Goal: Task Accomplishment & Management: Complete application form

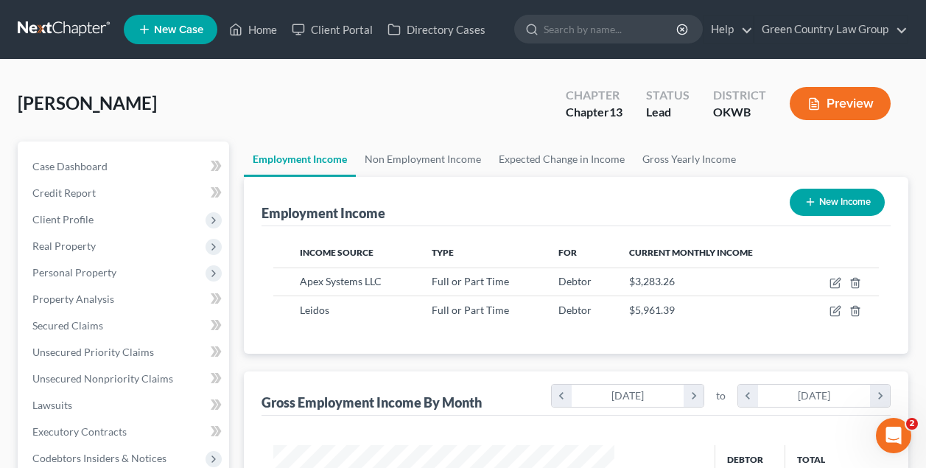
scroll to position [264, 370]
click at [79, 217] on span "Client Profile" at bounding box center [62, 219] width 61 height 13
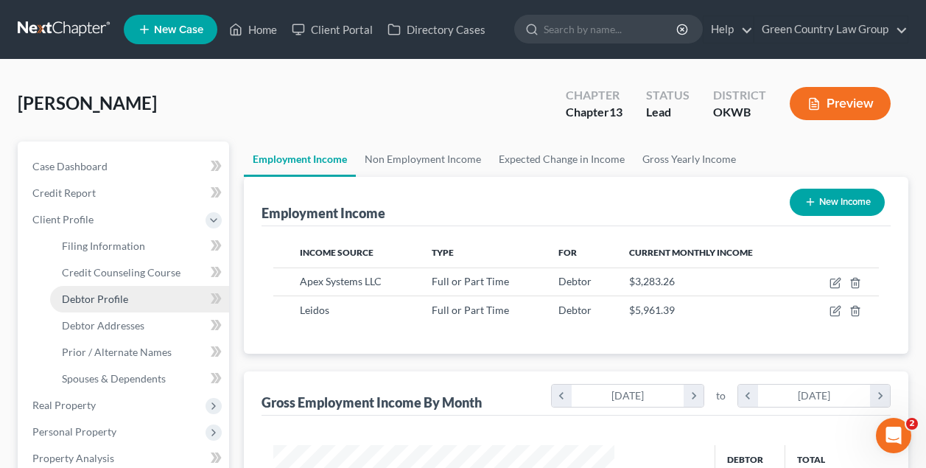
click at [80, 295] on span "Debtor Profile" at bounding box center [95, 298] width 66 height 13
select select "0"
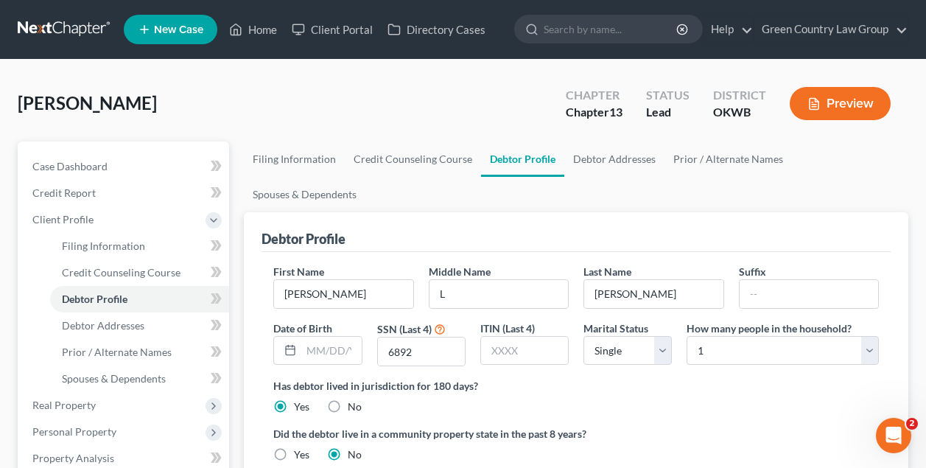
click at [382, 212] on div "Debtor Profile" at bounding box center [576, 232] width 629 height 40
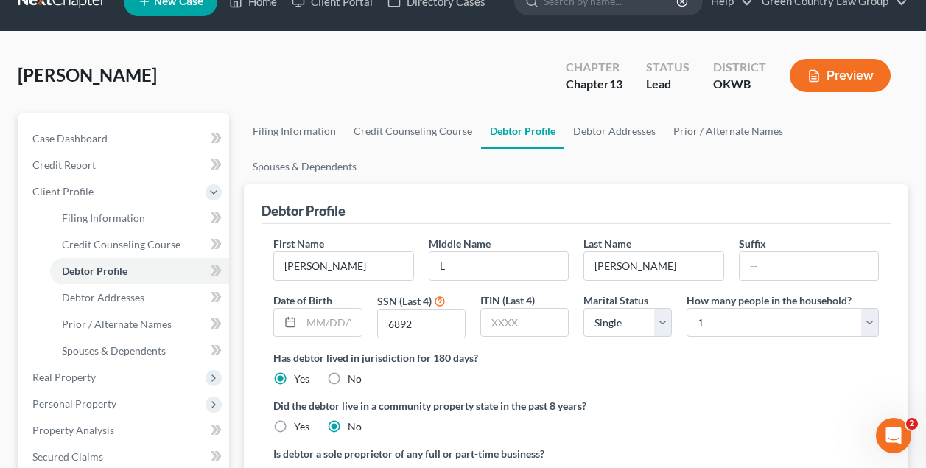
scroll to position [16, 0]
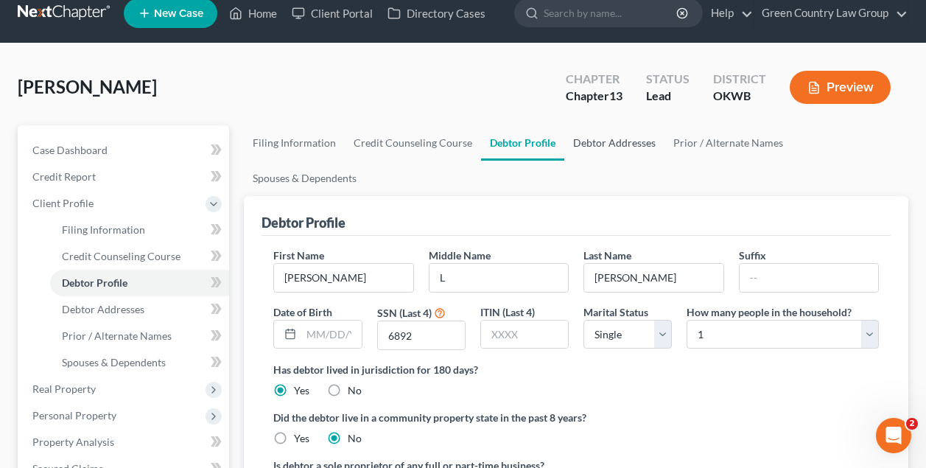
click at [605, 144] on link "Debtor Addresses" at bounding box center [614, 142] width 100 height 35
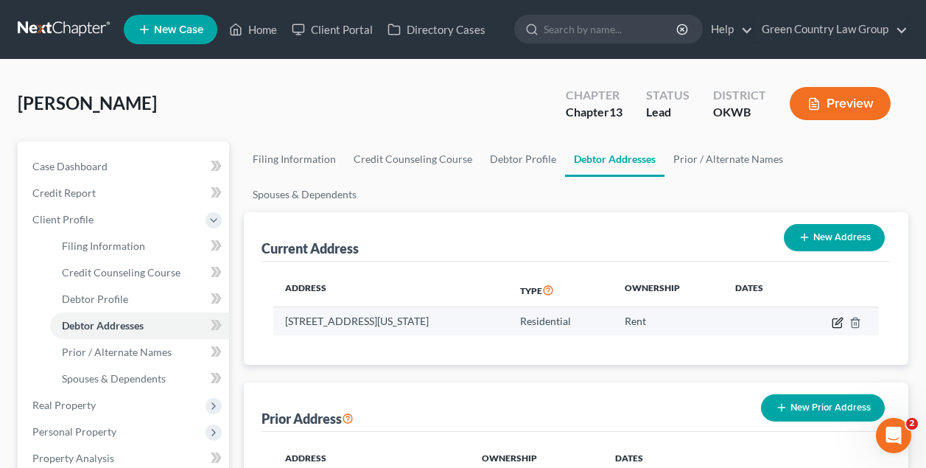
click at [838, 317] on icon "button" at bounding box center [838, 323] width 12 height 12
select select "37"
select select "0"
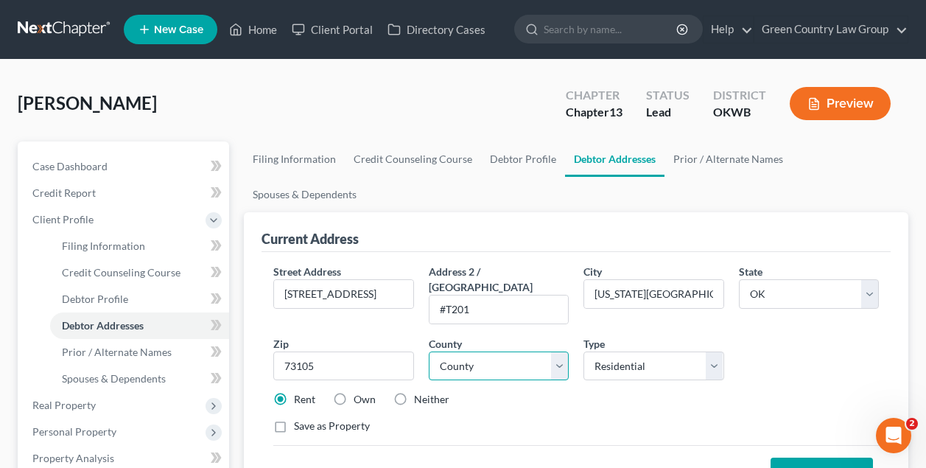
select select "54"
click at [827, 458] on button "Save Address" at bounding box center [822, 473] width 102 height 31
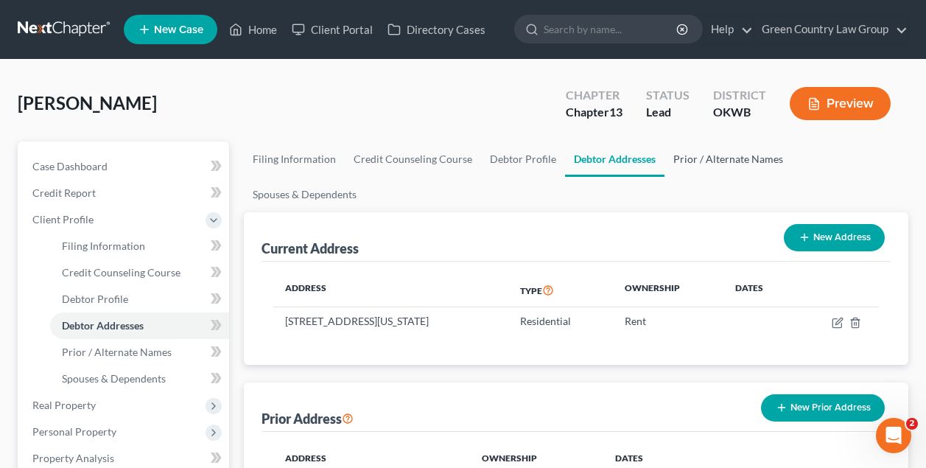
click at [718, 157] on link "Prior / Alternate Names" at bounding box center [728, 158] width 127 height 35
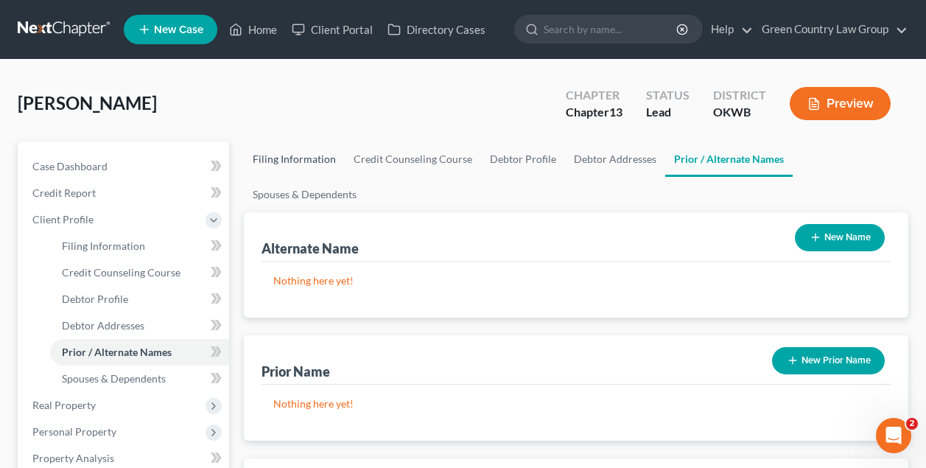
click at [312, 157] on link "Filing Information" at bounding box center [294, 158] width 101 height 35
select select "1"
select select "0"
select select "3"
select select "65"
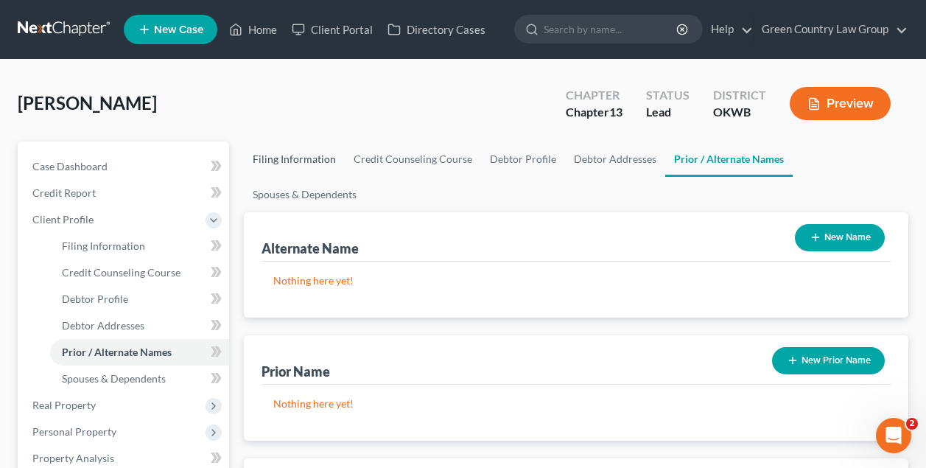
select select "0"
select select "37"
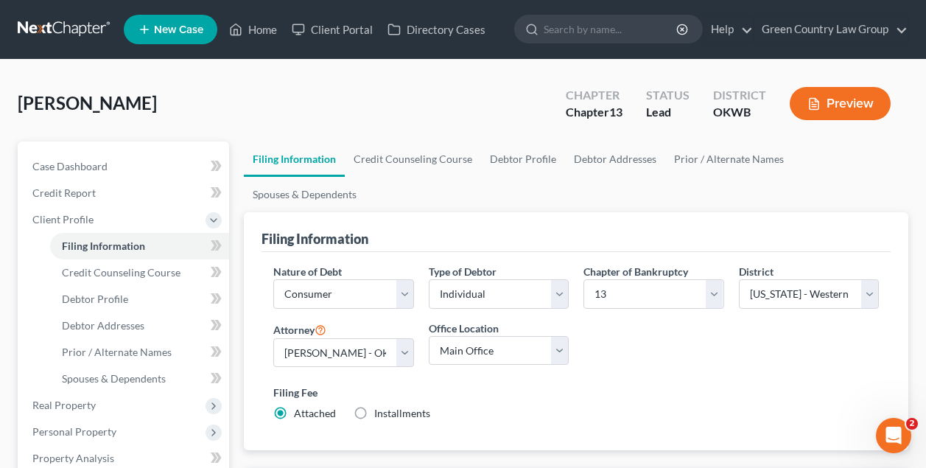
click at [203, 108] on div "[PERSON_NAME] Upgraded Chapter Chapter 13 Status Lead District OKWB Preview" at bounding box center [463, 109] width 891 height 64
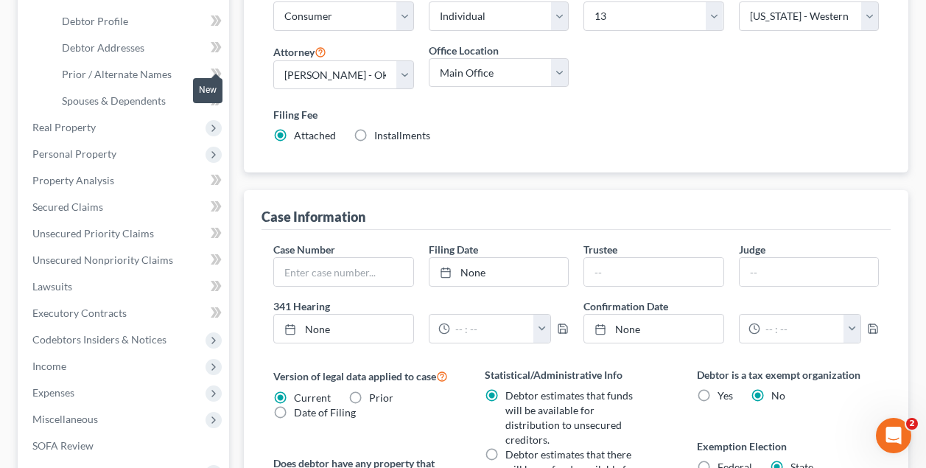
scroll to position [374, 0]
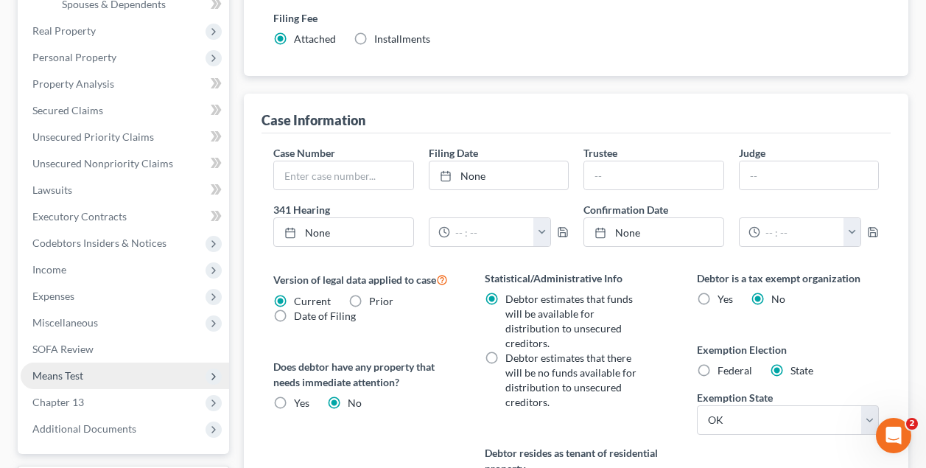
click at [74, 374] on span "Means Test" at bounding box center [57, 375] width 51 height 13
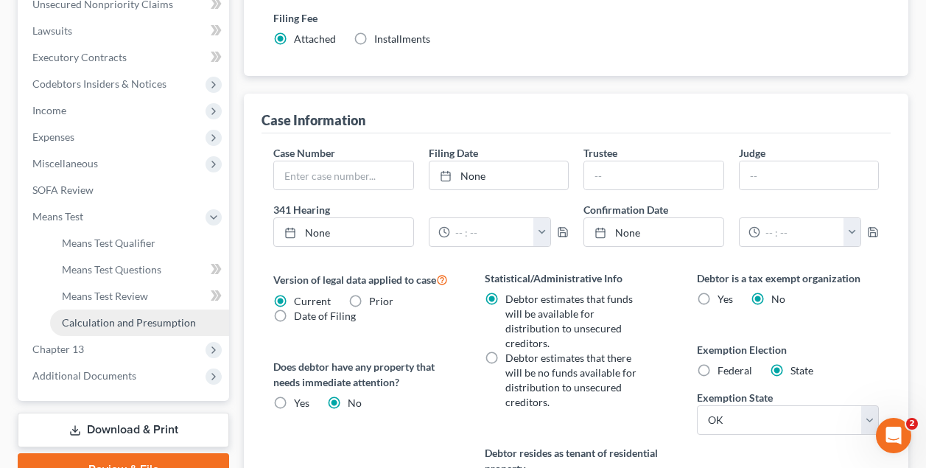
click at [112, 325] on span "Calculation and Presumption" at bounding box center [129, 322] width 134 height 13
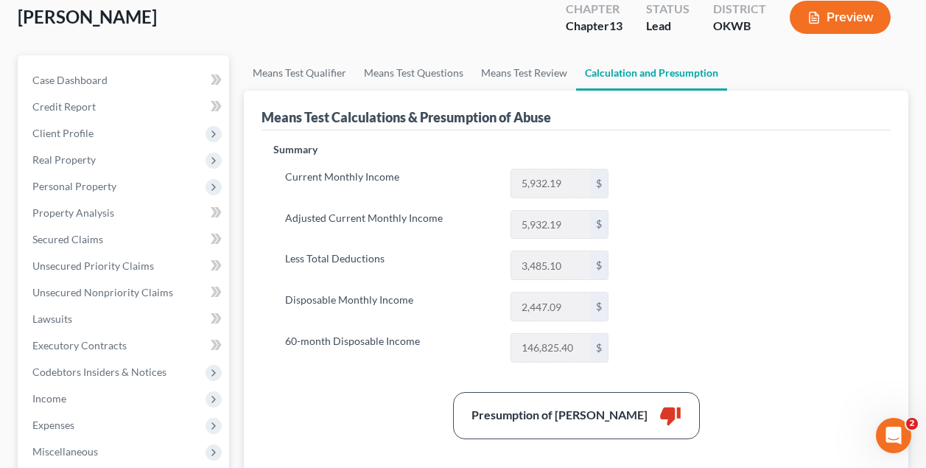
scroll to position [80, 0]
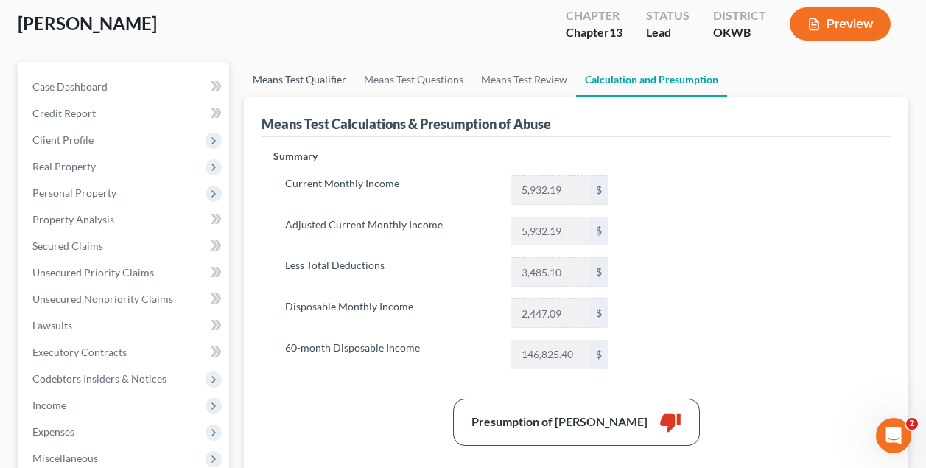
click at [314, 76] on link "Means Test Qualifier" at bounding box center [299, 79] width 111 height 35
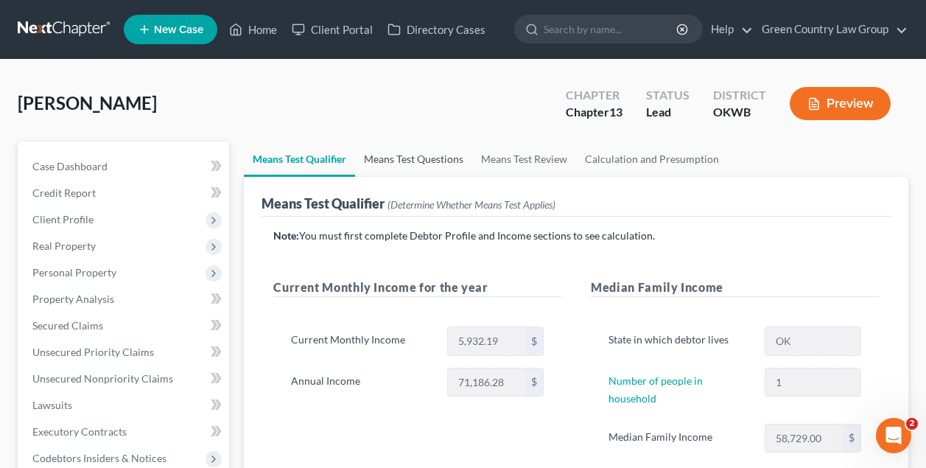
click at [424, 157] on link "Means Test Questions" at bounding box center [413, 158] width 117 height 35
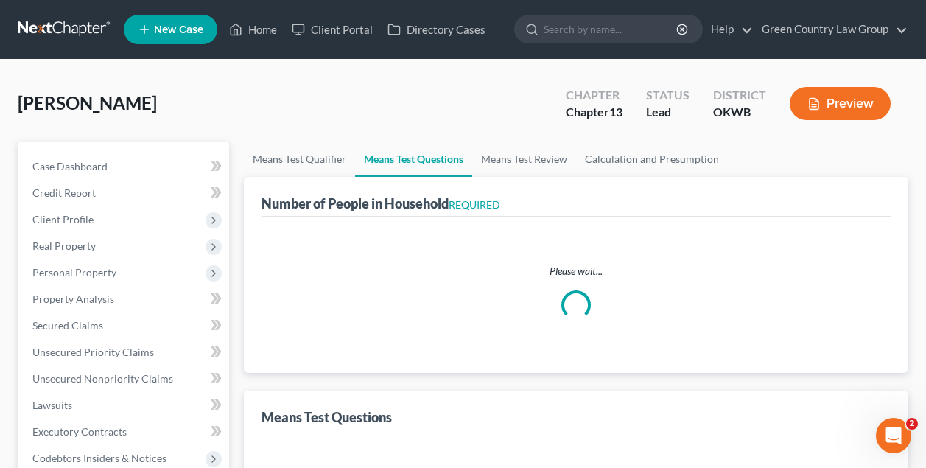
select select "1"
select select "60"
select select "1"
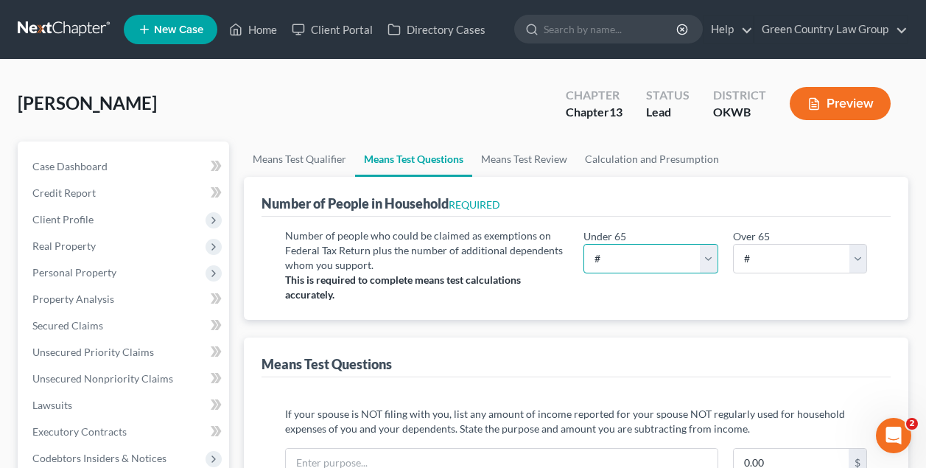
select select "1"
click at [626, 222] on div "Number of people who could be claimed as exemptions on Federal Tax Return plus …" at bounding box center [576, 268] width 629 height 103
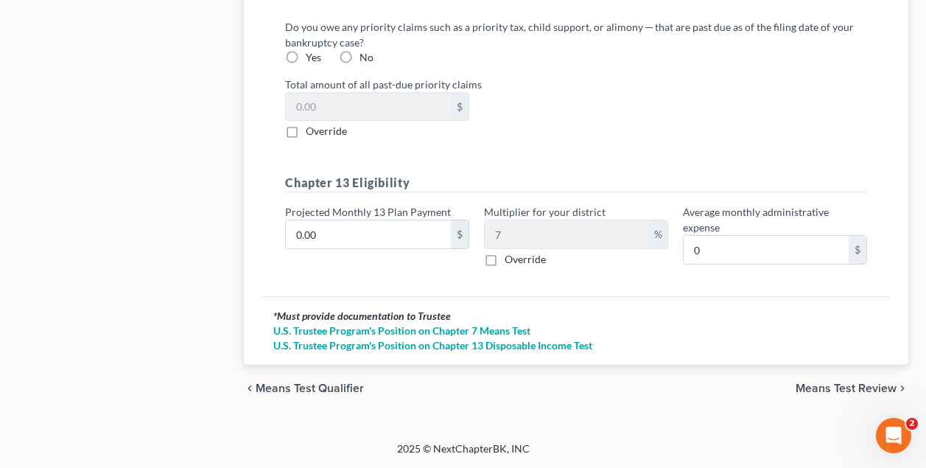
scroll to position [1754, 0]
click at [823, 388] on span "Means Test Review" at bounding box center [846, 389] width 101 height 12
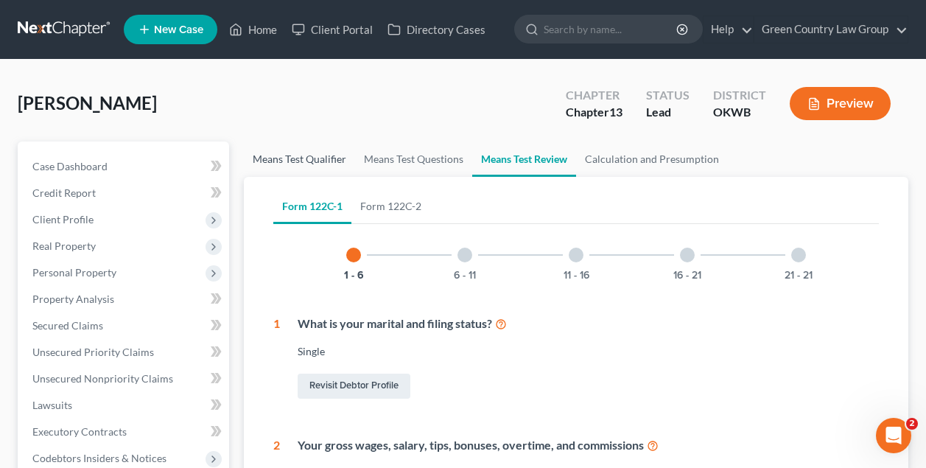
click at [309, 156] on link "Means Test Qualifier" at bounding box center [299, 158] width 111 height 35
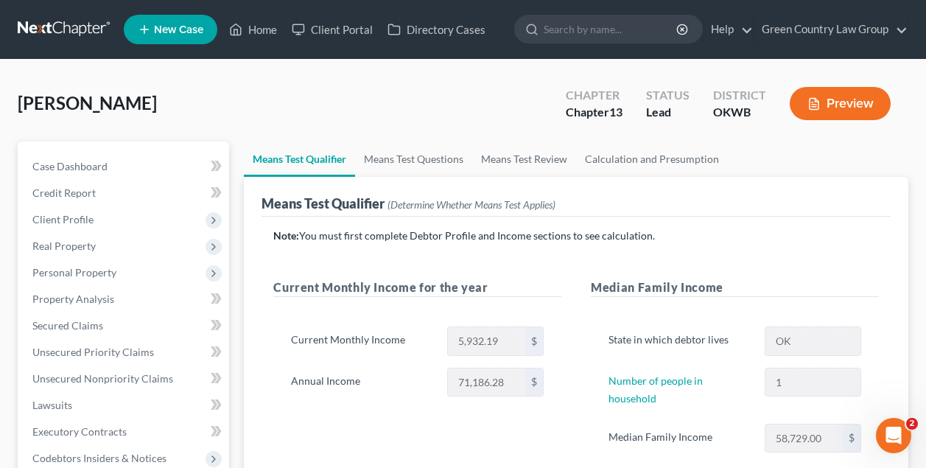
click at [341, 106] on div "[PERSON_NAME] Upgraded Chapter Chapter 13 Status Lead District OKWB Preview" at bounding box center [463, 109] width 891 height 64
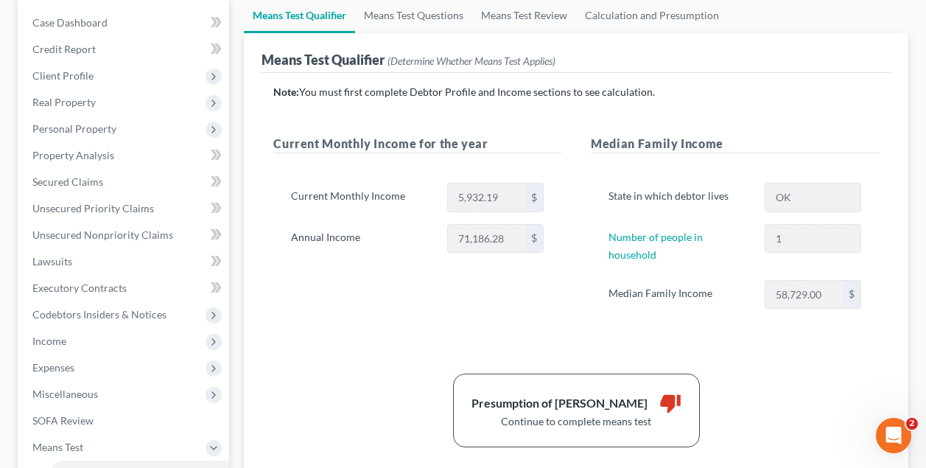
scroll to position [136, 0]
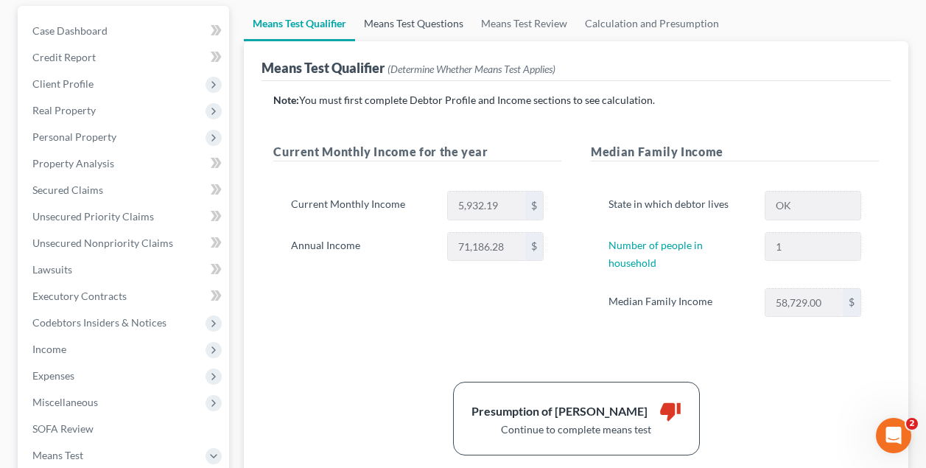
click at [414, 29] on link "Means Test Questions" at bounding box center [413, 23] width 117 height 35
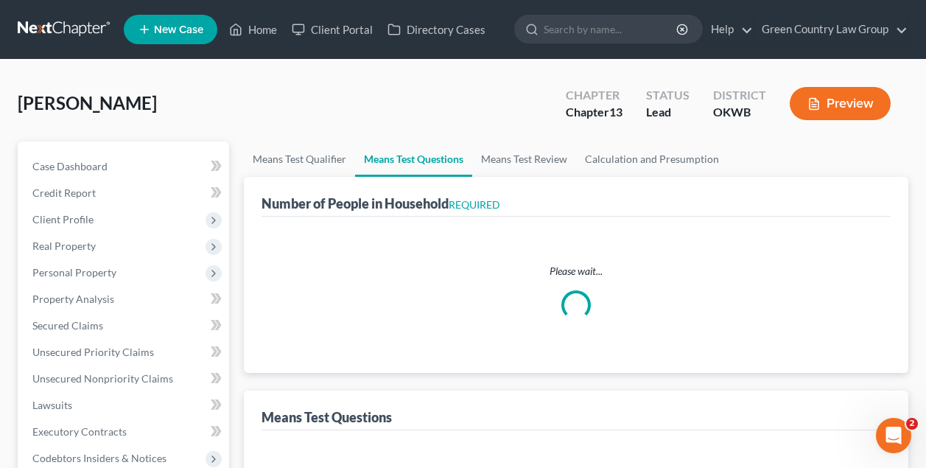
select select "1"
select select "60"
select select "1"
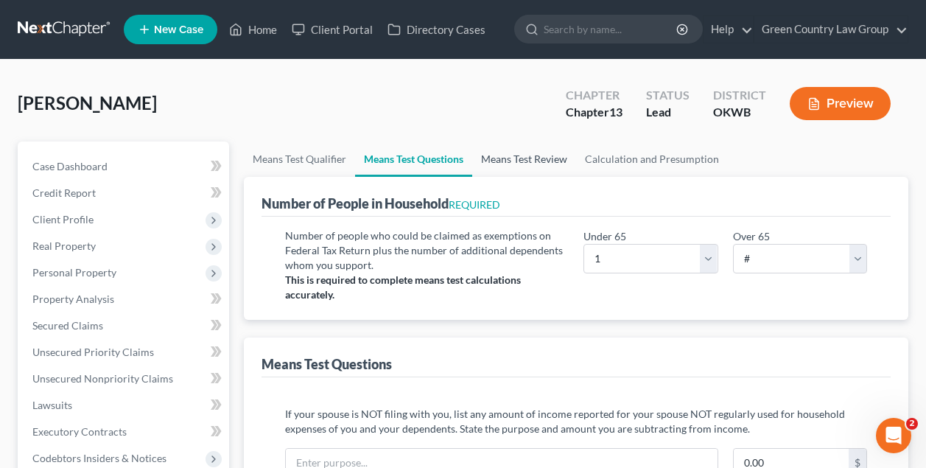
click at [541, 165] on link "Means Test Review" at bounding box center [524, 158] width 104 height 35
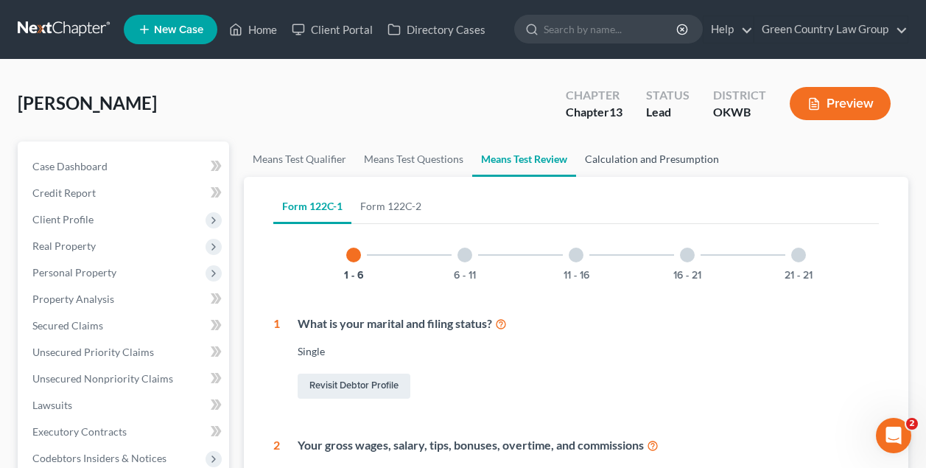
click at [636, 165] on link "Calculation and Presumption" at bounding box center [652, 158] width 152 height 35
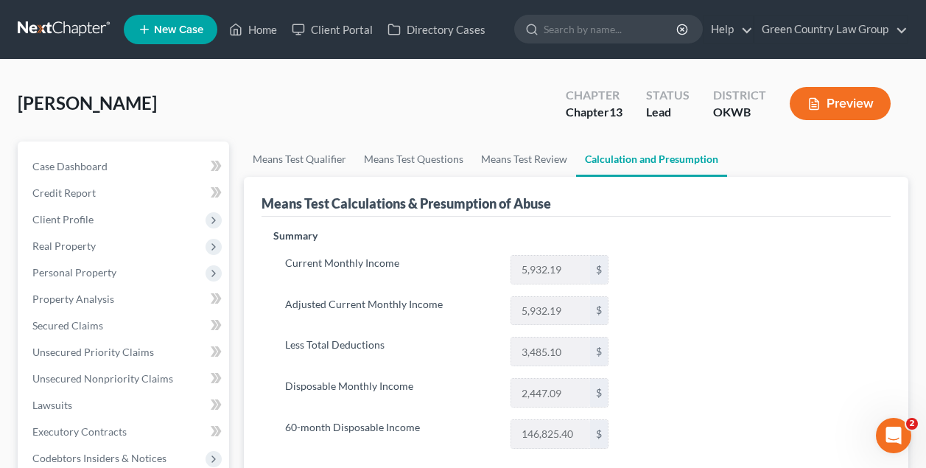
click at [469, 132] on div "[PERSON_NAME] Upgraded Chapter Chapter 13 Status Lead District OKWB Preview" at bounding box center [463, 109] width 891 height 64
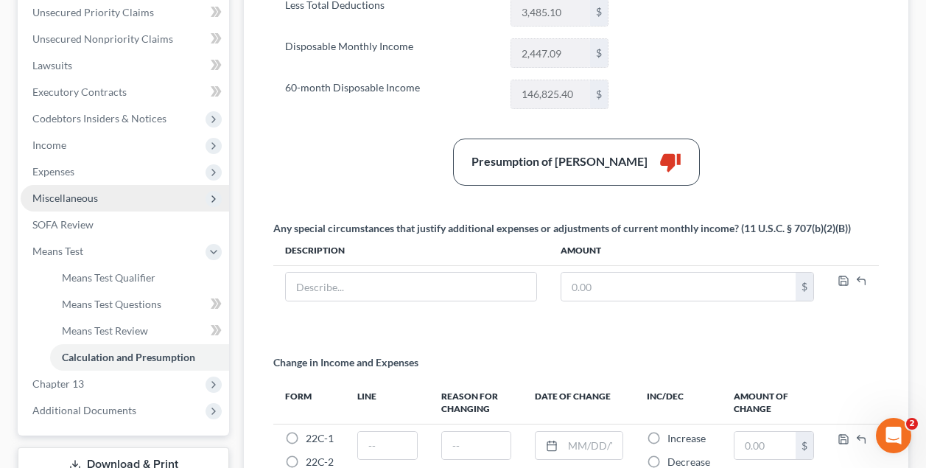
scroll to position [343, 0]
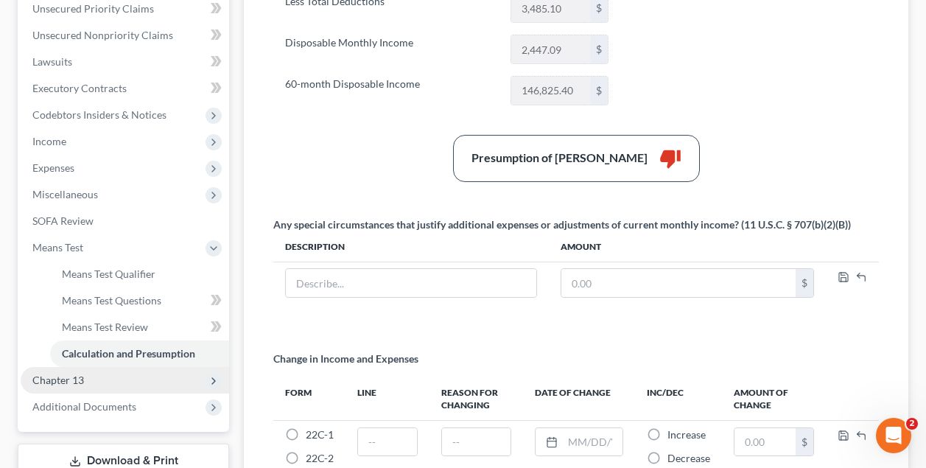
click at [64, 383] on span "Chapter 13" at bounding box center [58, 380] width 52 height 13
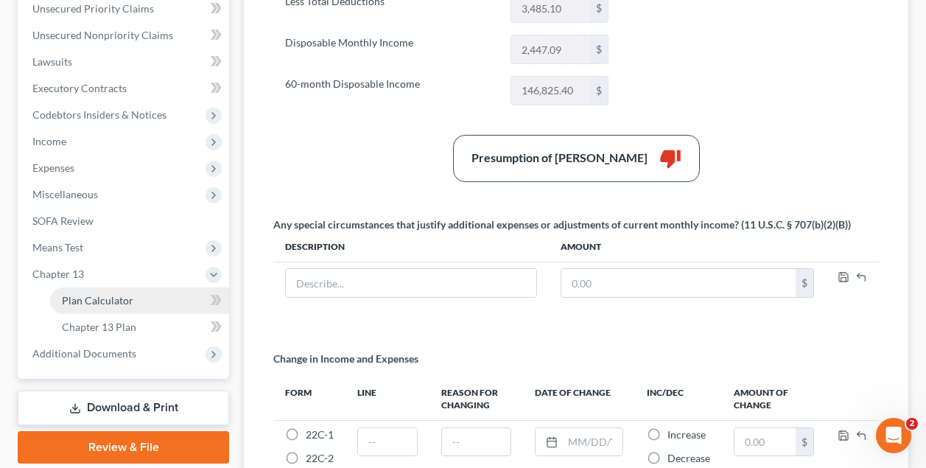
click at [112, 298] on span "Plan Calculator" at bounding box center [97, 300] width 71 height 13
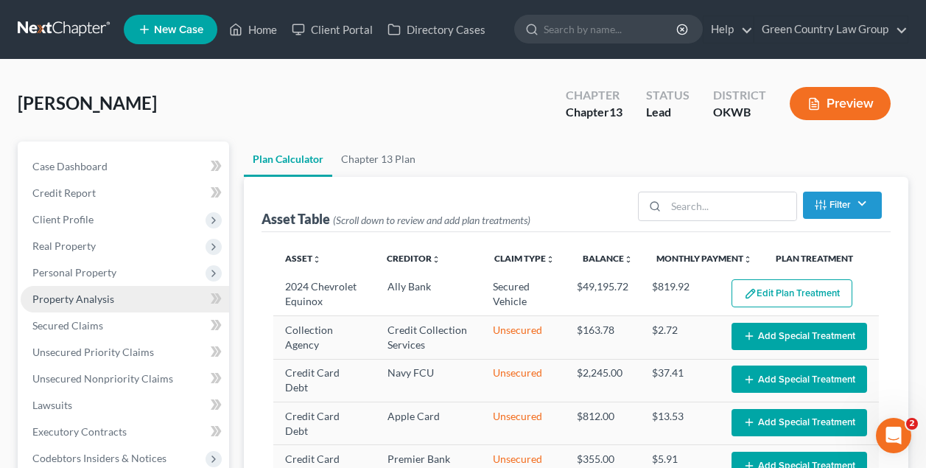
select select "59"
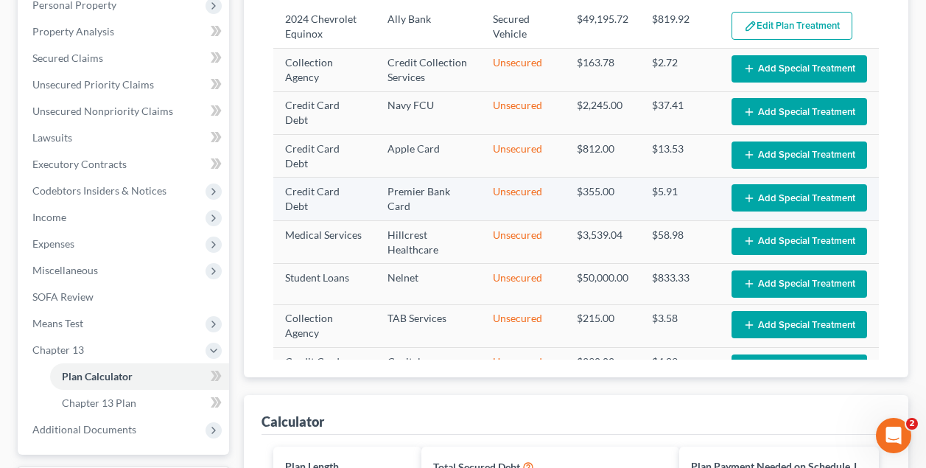
scroll to position [278, 0]
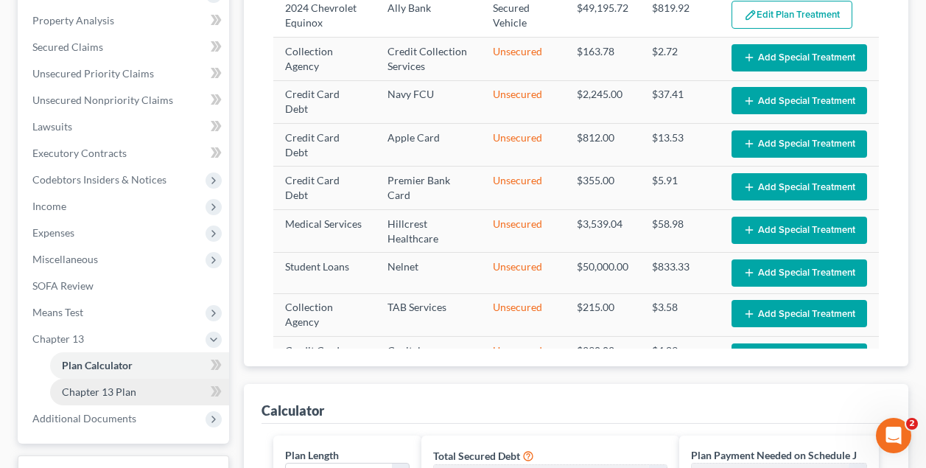
click at [125, 393] on span "Chapter 13 Plan" at bounding box center [99, 391] width 74 height 13
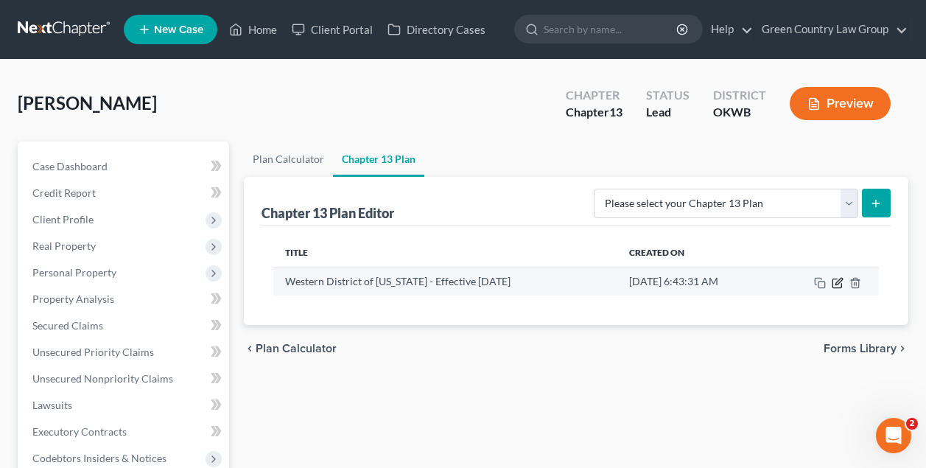
click at [841, 279] on icon "button" at bounding box center [838, 283] width 12 height 12
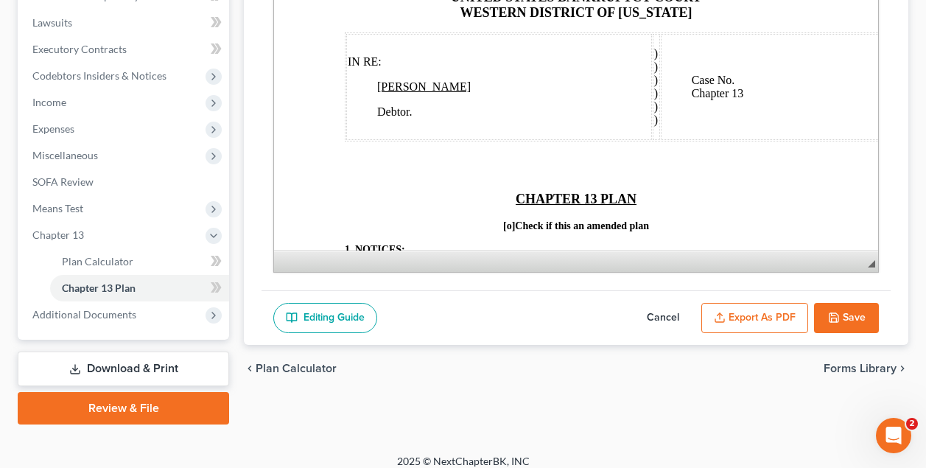
scroll to position [394, 0]
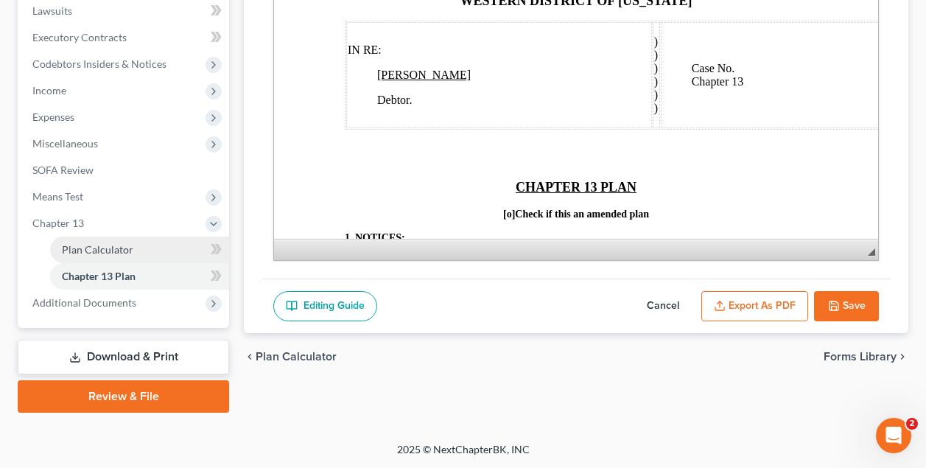
click at [125, 256] on link "Plan Calculator" at bounding box center [139, 250] width 179 height 27
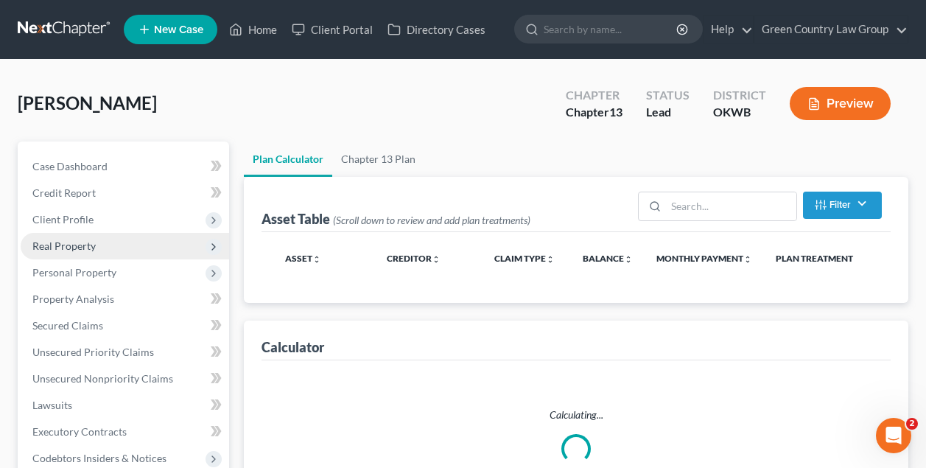
select select "59"
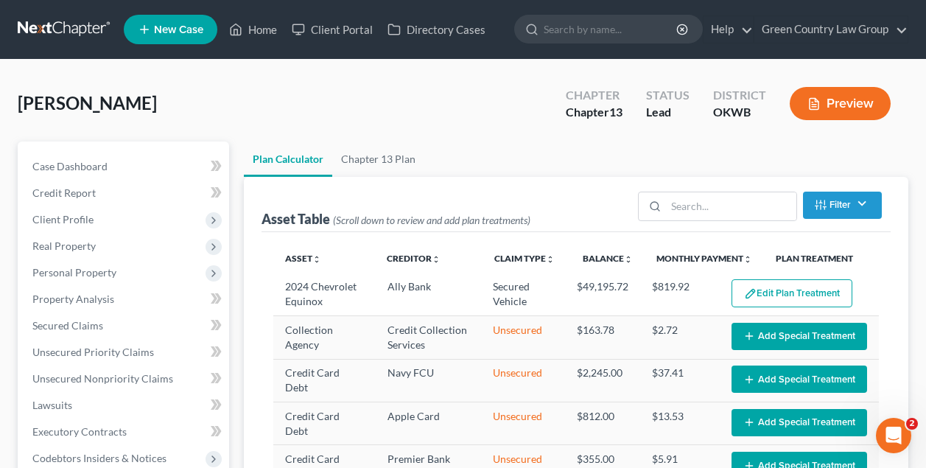
click at [531, 181] on div "Asset Table (Scroll down to review and add plan treatments) Filter Claim Type F…" at bounding box center [576, 204] width 629 height 55
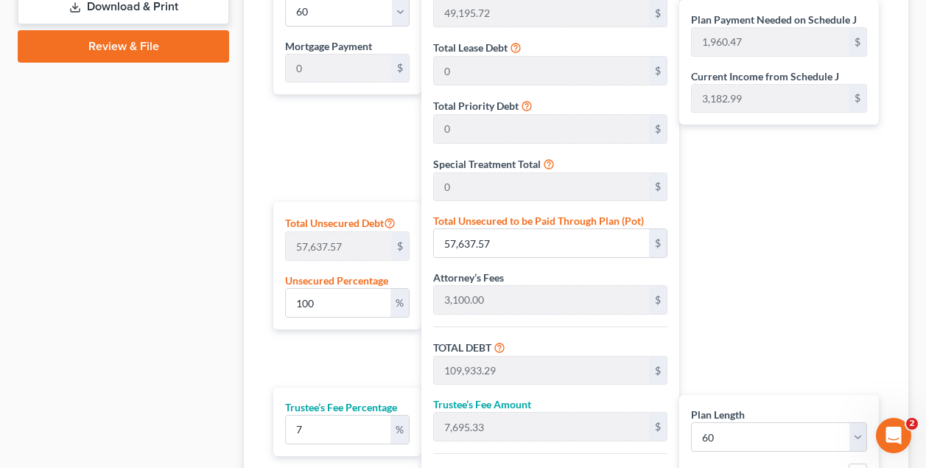
scroll to position [747, 0]
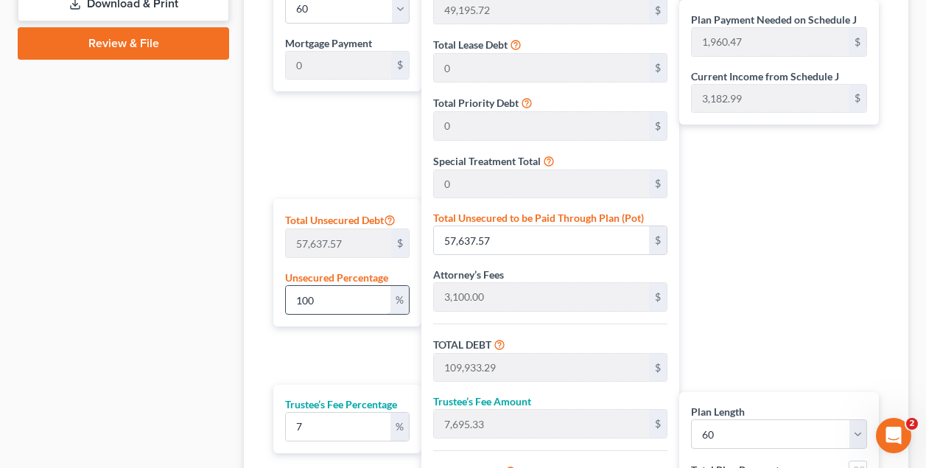
click at [357, 299] on input "100" at bounding box center [338, 300] width 104 height 28
type input "10"
type input "5,763.75"
type input "58,059.47"
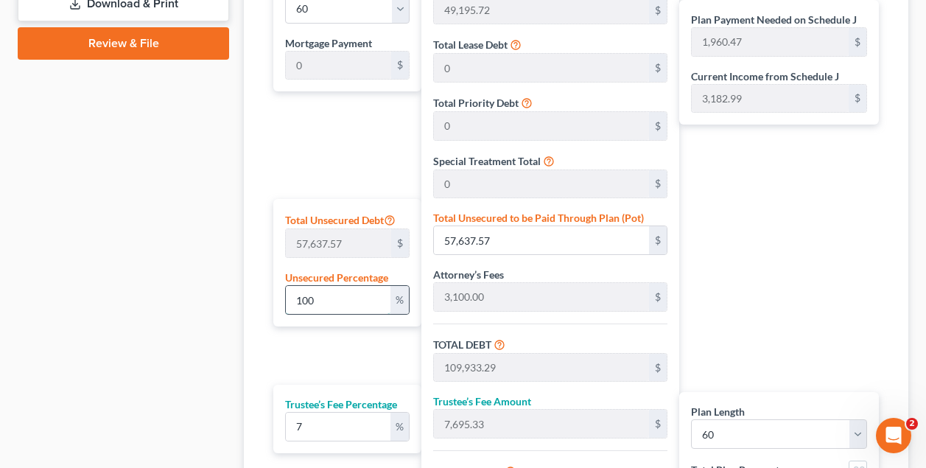
type input "4,064.16"
type input "62,123.64"
type input "1,035.39"
type input "1"
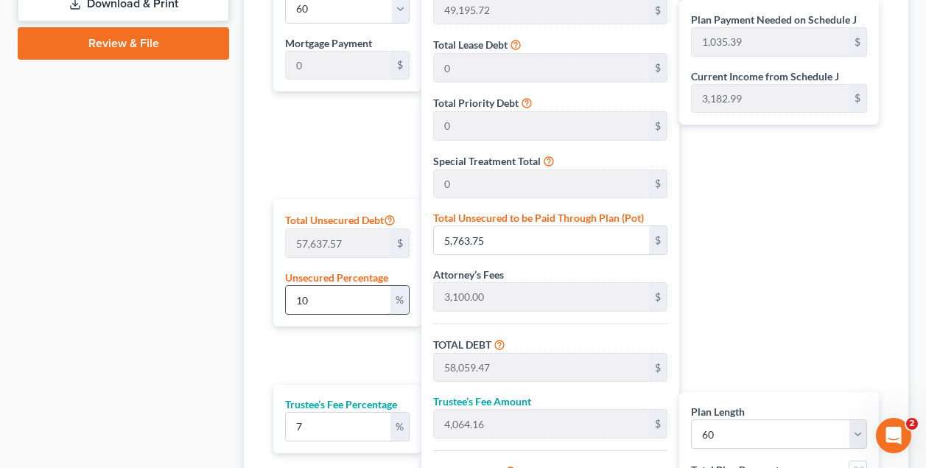
type input "576.37"
type input "52,872.09"
type input "3,701.04"
type input "56,573.14"
type input "942.88"
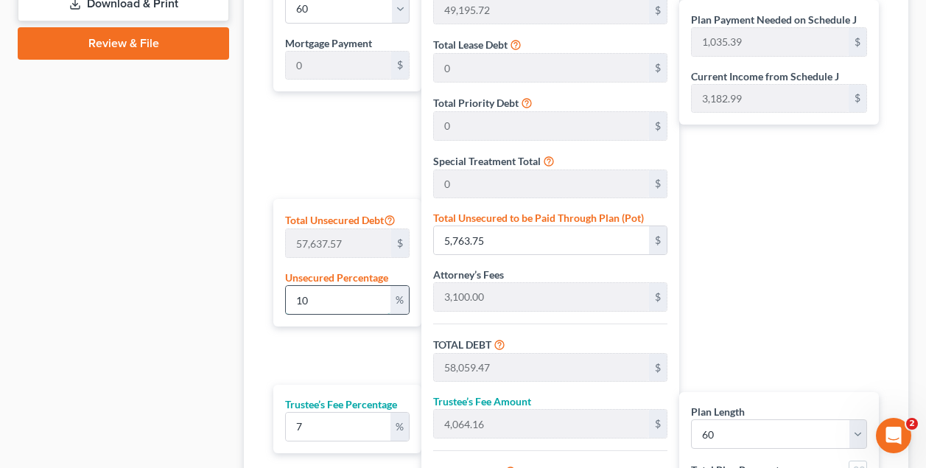
type input "942.88"
type input "10"
type input "5,763.75"
type input "58,059.47"
type input "4,064.16"
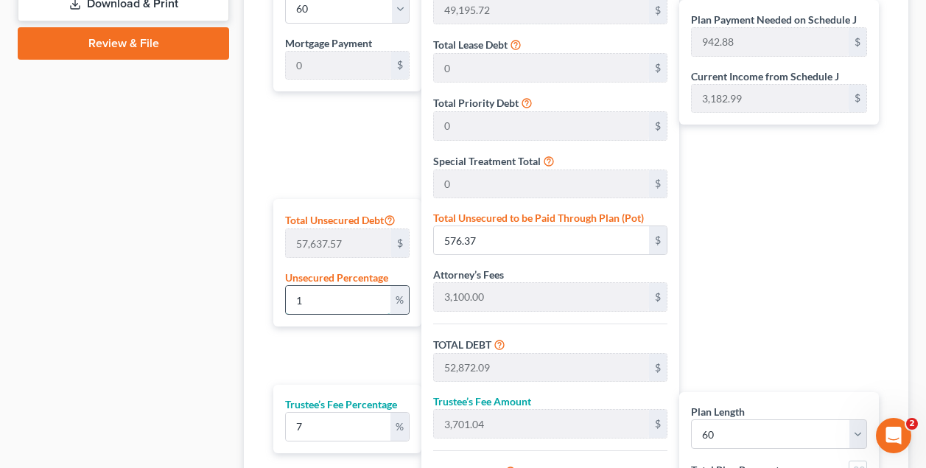
type input "62,123.64"
type input "1,035.39"
type input "10"
click at [371, 145] on div "Plan Length 1 2 3 4 5 6 7 8 9 10 11 12 13 14 15 16 17 18 19 20 21 22 23 24 25 2…" at bounding box center [343, 266] width 155 height 598
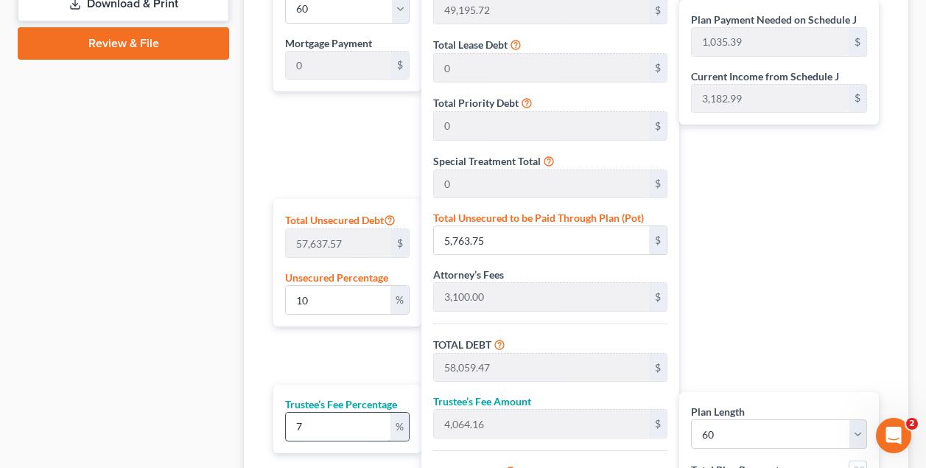
click at [313, 426] on input "7" at bounding box center [338, 427] width 104 height 28
type input "0"
type input "6"
type input "3,483.56"
type input "61,543.04"
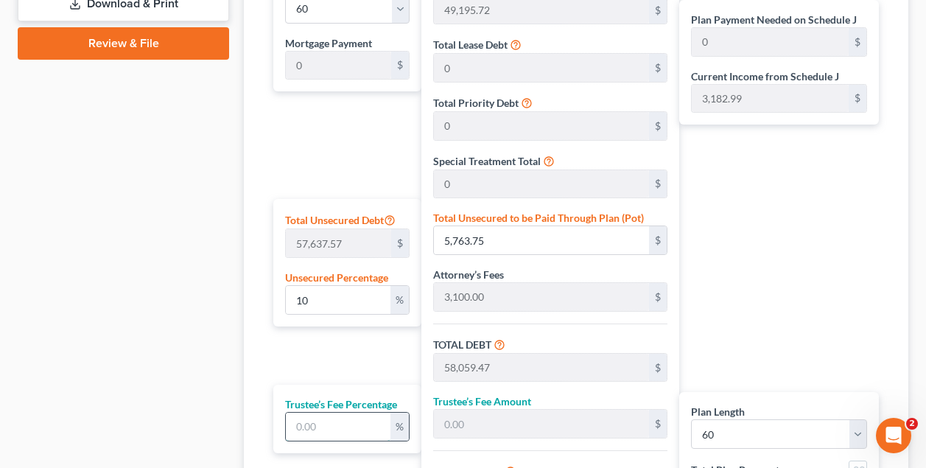
type input "1,025.71"
type input "6.5"
type input "3,773.86"
type input "61,833.34"
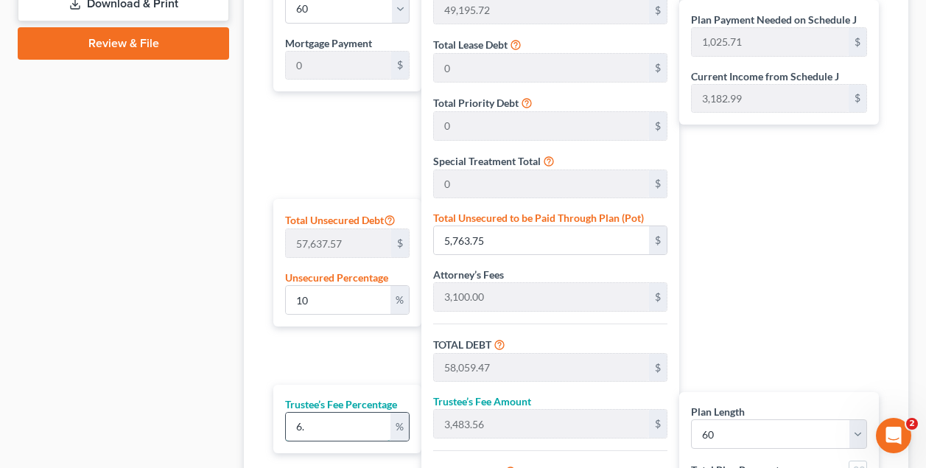
type input "1,030.55"
type input "6.5"
click at [329, 368] on div "Plan Length 1 2 3 4 5 6 7 8 9 10 11 12 13 14 15 16 17 18 19 20 21 22 23 24 25 2…" at bounding box center [343, 266] width 155 height 598
click at [350, 353] on div "Plan Length 1 2 3 4 5 6 7 8 9 10 11 12 13 14 15 16 17 18 19 20 21 22 23 24 25 2…" at bounding box center [343, 266] width 155 height 598
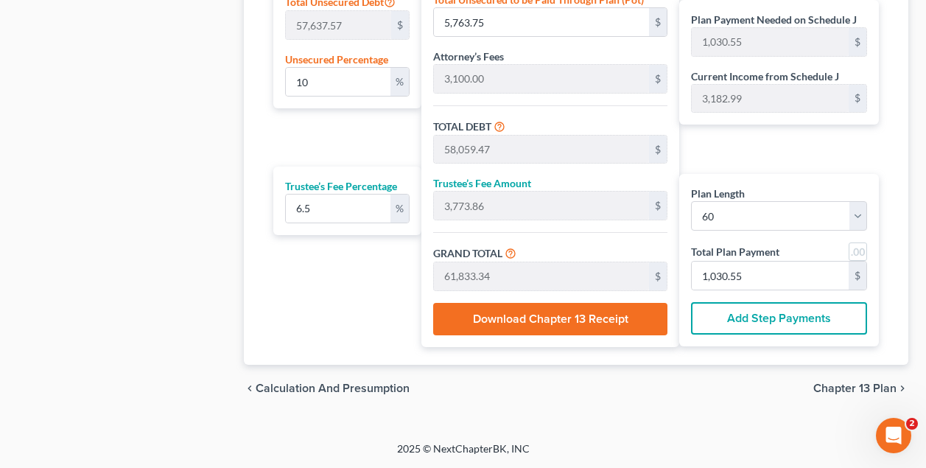
scroll to position [964, 0]
click at [844, 385] on span "Chapter 13 Plan" at bounding box center [854, 389] width 83 height 12
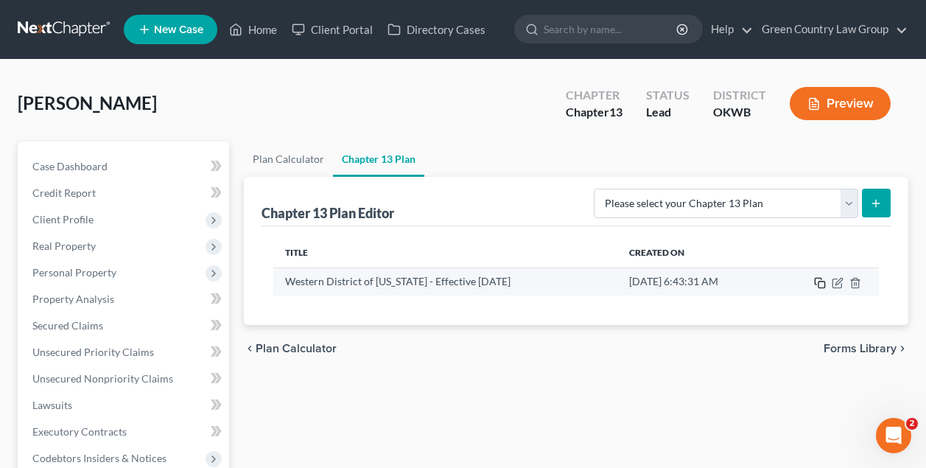
click at [820, 286] on icon "button" at bounding box center [820, 283] width 12 height 12
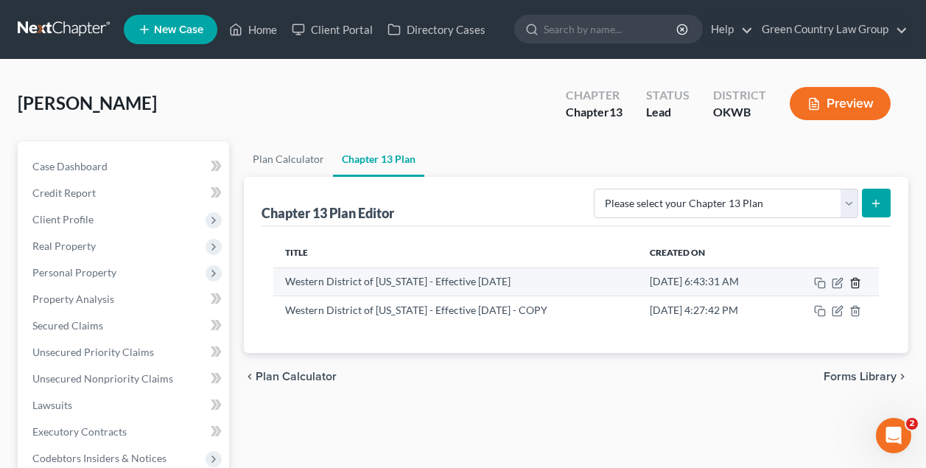
click at [854, 279] on icon "button" at bounding box center [855, 283] width 7 height 10
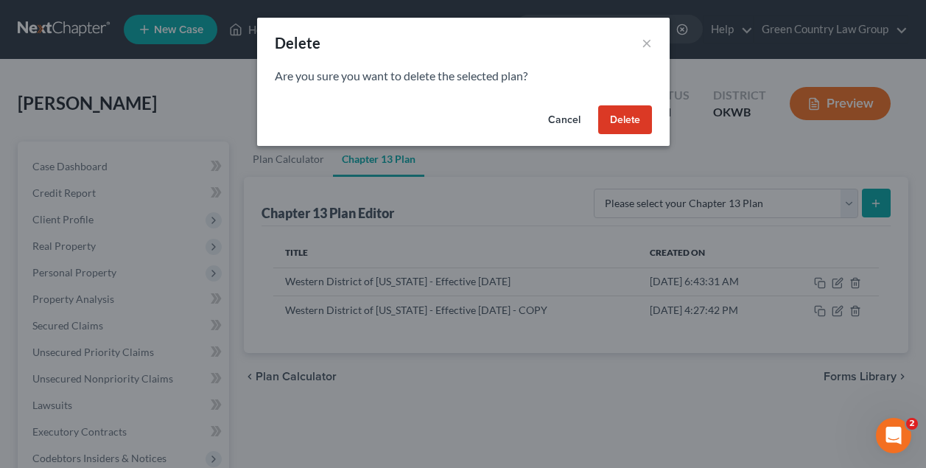
click at [617, 119] on button "Delete" at bounding box center [625, 119] width 54 height 29
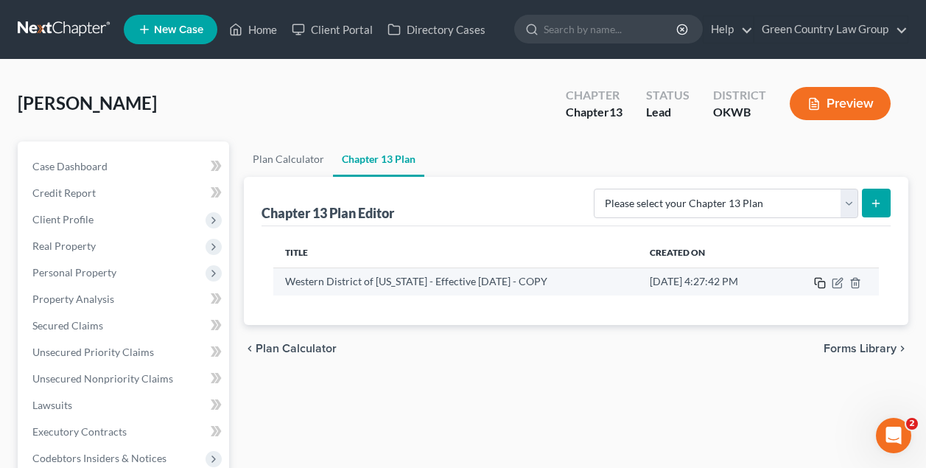
click at [818, 282] on icon "button" at bounding box center [820, 283] width 12 height 12
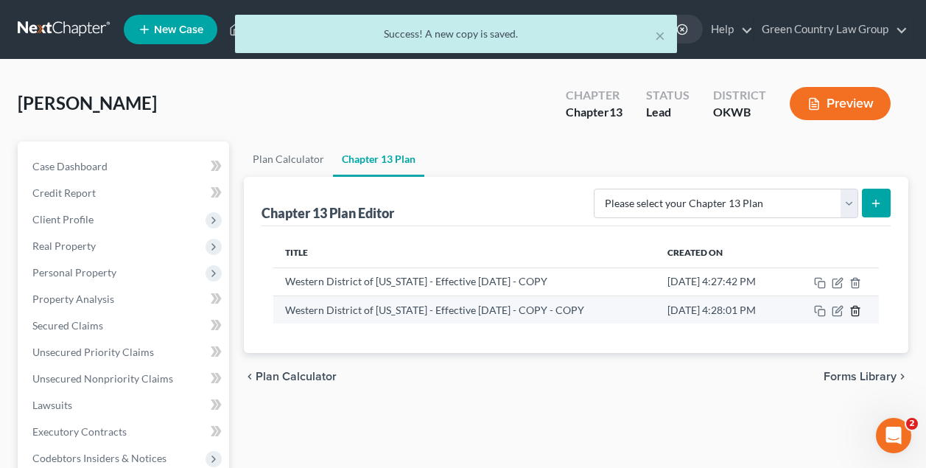
click at [857, 309] on icon "button" at bounding box center [855, 311] width 12 height 12
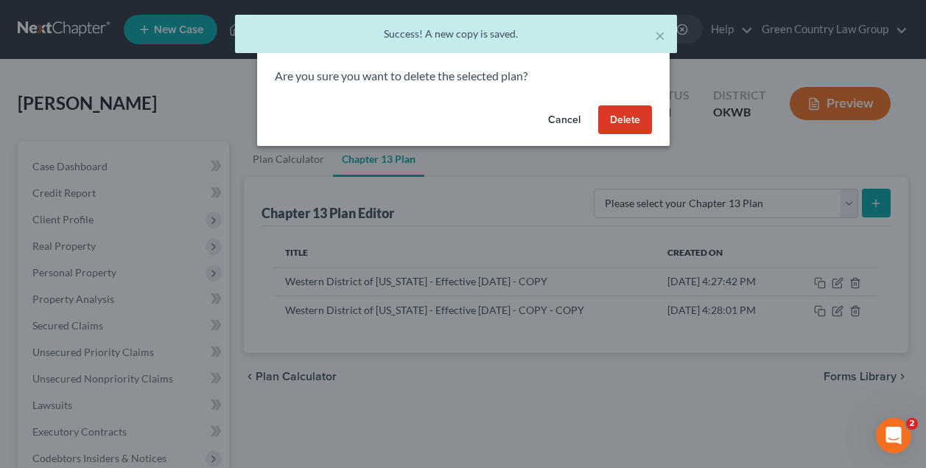
click at [626, 118] on button "Delete" at bounding box center [625, 119] width 54 height 29
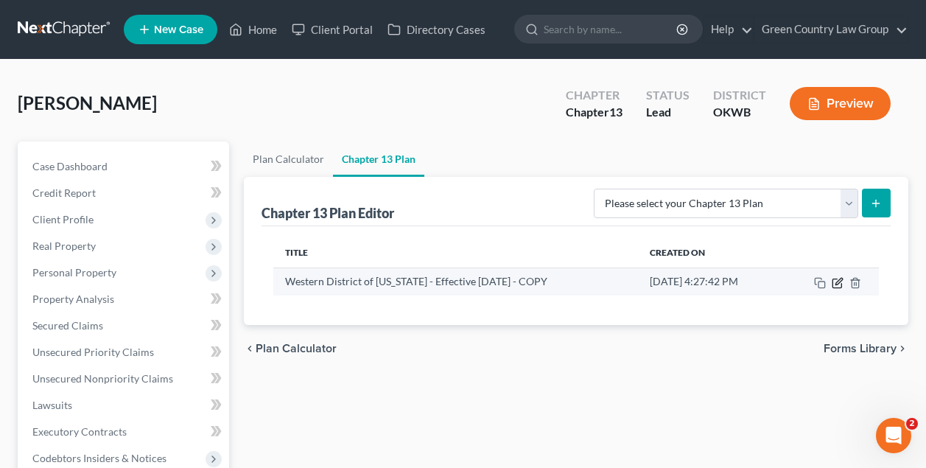
click at [838, 278] on icon "button" at bounding box center [837, 282] width 9 height 9
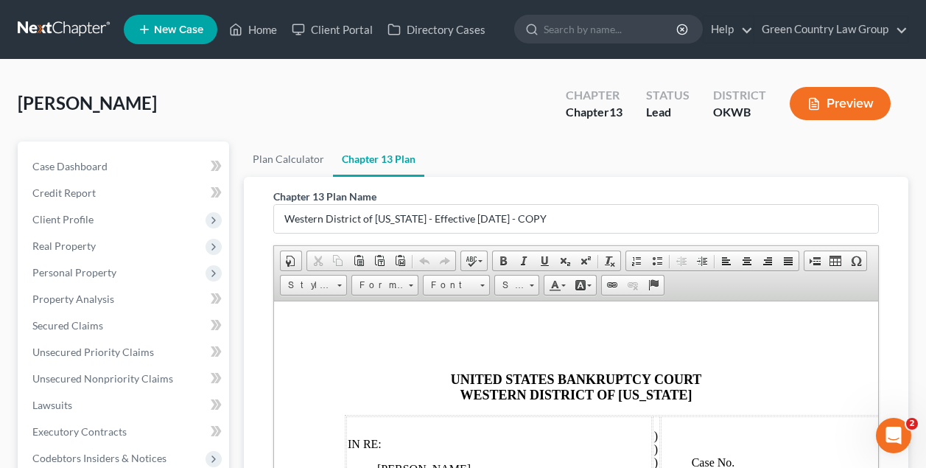
click at [895, 337] on div "Chapter 13 Plan Name Western District of [US_STATE] - Effective [DATE] - COPY R…" at bounding box center [576, 452] width 665 height 550
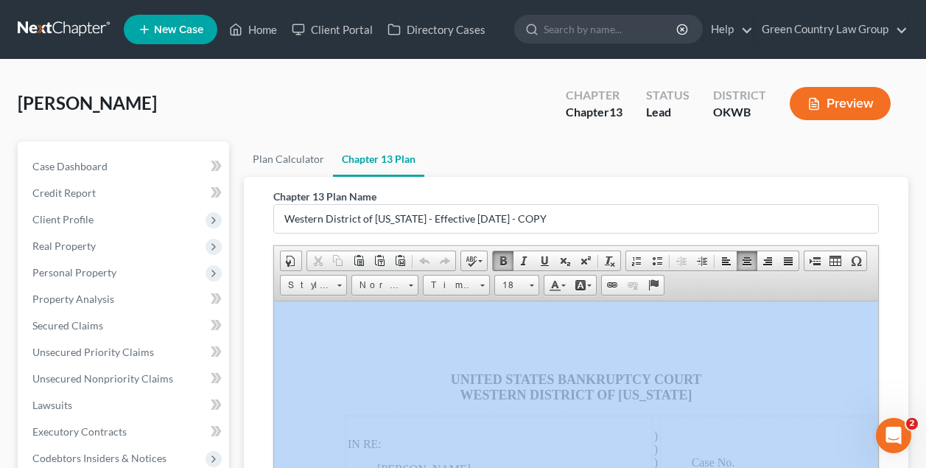
click at [895, 337] on div "Chapter 13 Plan Name Western District of [US_STATE] - Effective [DATE] - COPY R…" at bounding box center [576, 452] width 665 height 550
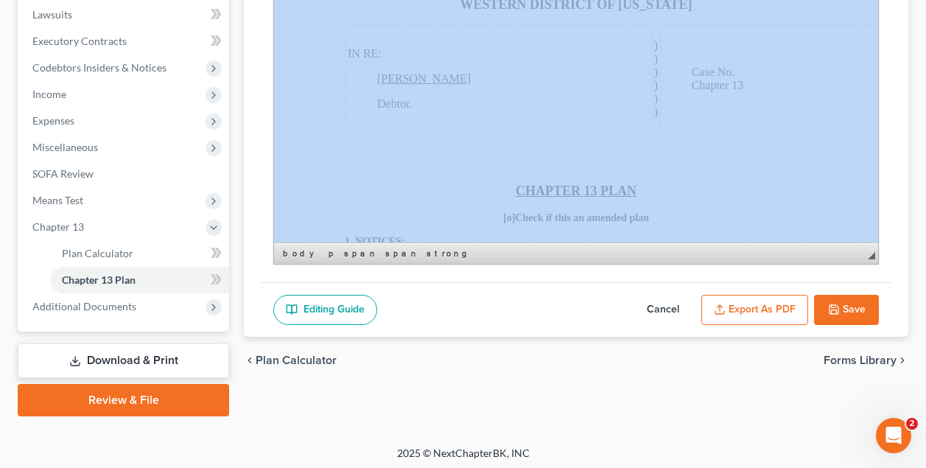
scroll to position [396, 0]
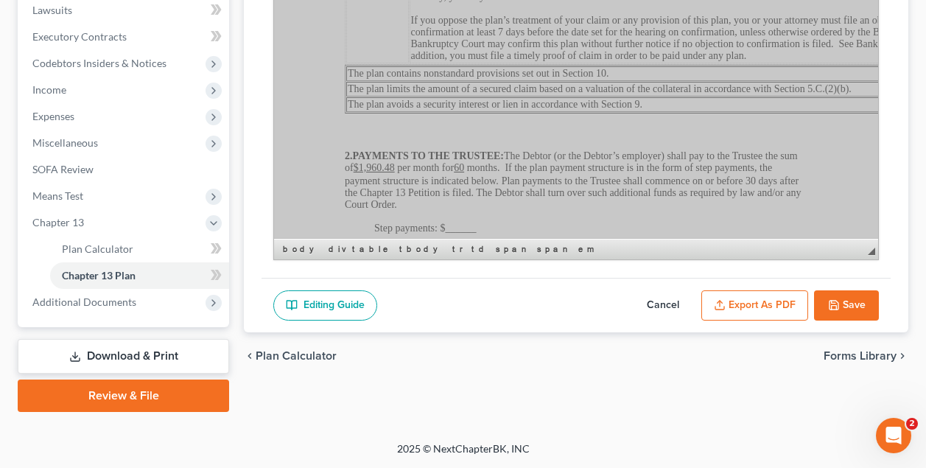
scroll to position [366, 97]
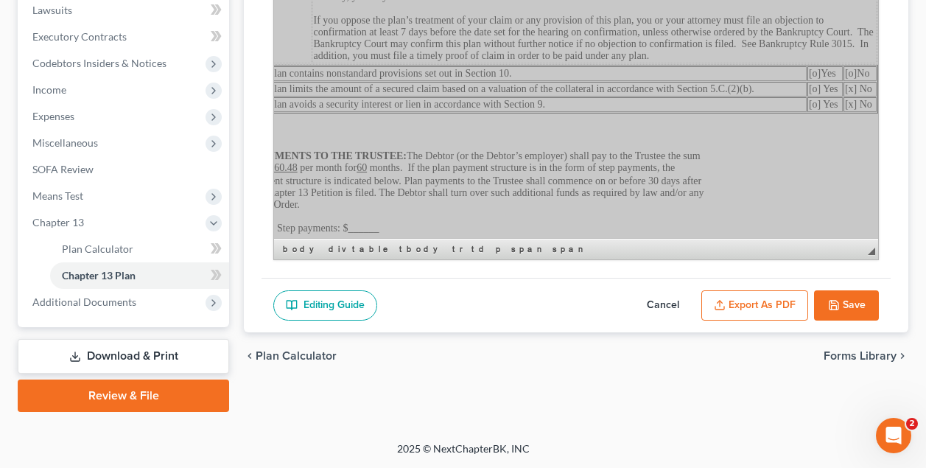
click at [478, 205] on p "2. PAYMENTS TO THE TRUSTEE: The Debtor (or the Debtor’s employer) shall pay to …" at bounding box center [479, 180] width 463 height 60
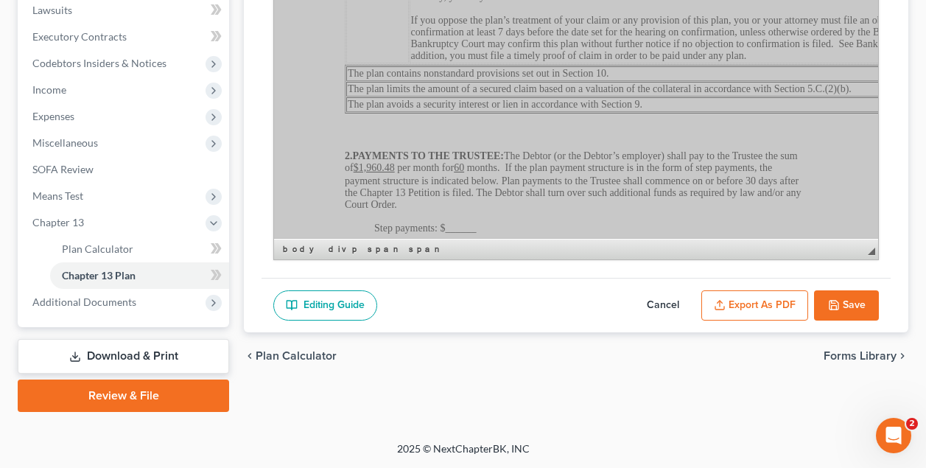
click at [374, 165] on u "$1,960.48" at bounding box center [374, 167] width 41 height 11
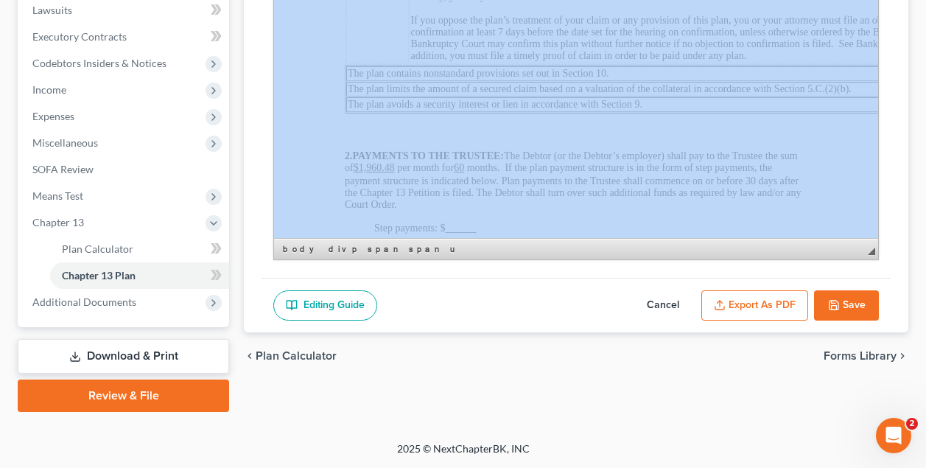
click at [671, 302] on button "Cancel" at bounding box center [663, 305] width 65 height 31
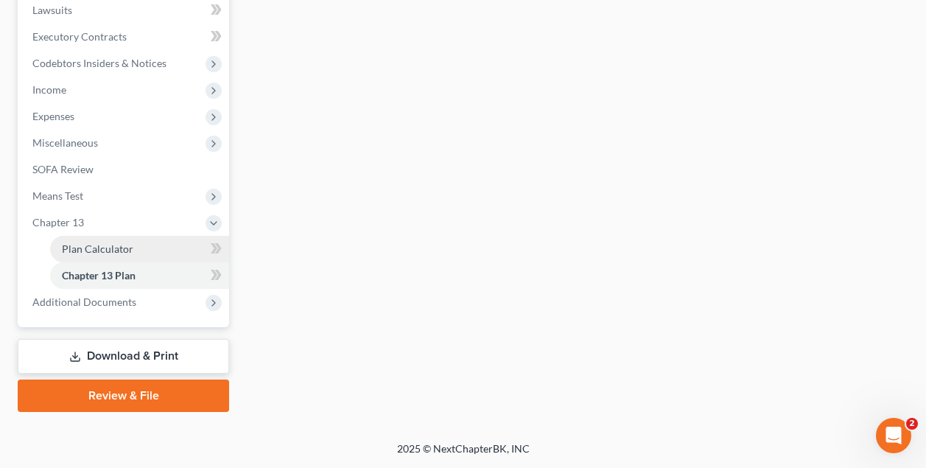
scroll to position [395, 0]
click at [88, 248] on span "Plan Calculator" at bounding box center [97, 248] width 71 height 13
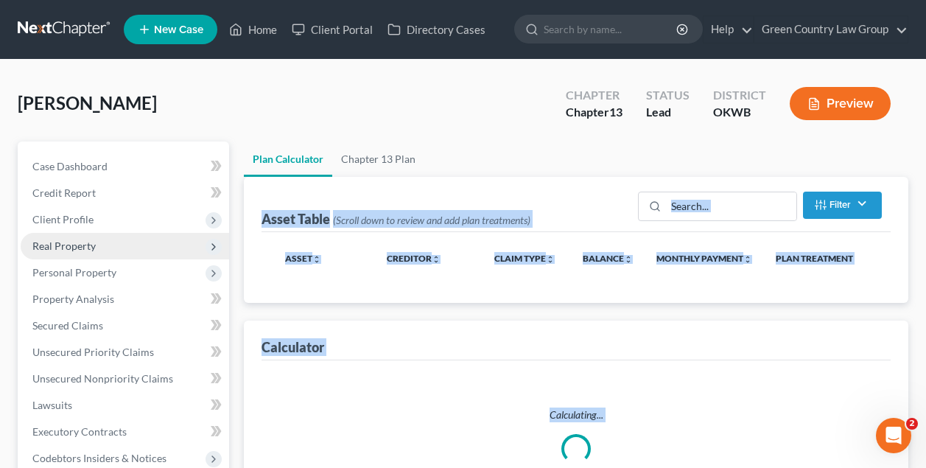
select select "59"
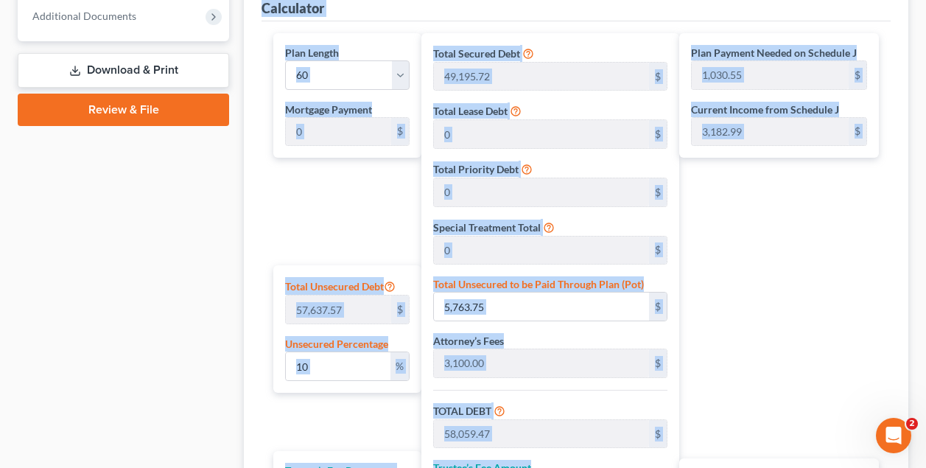
scroll to position [693, 0]
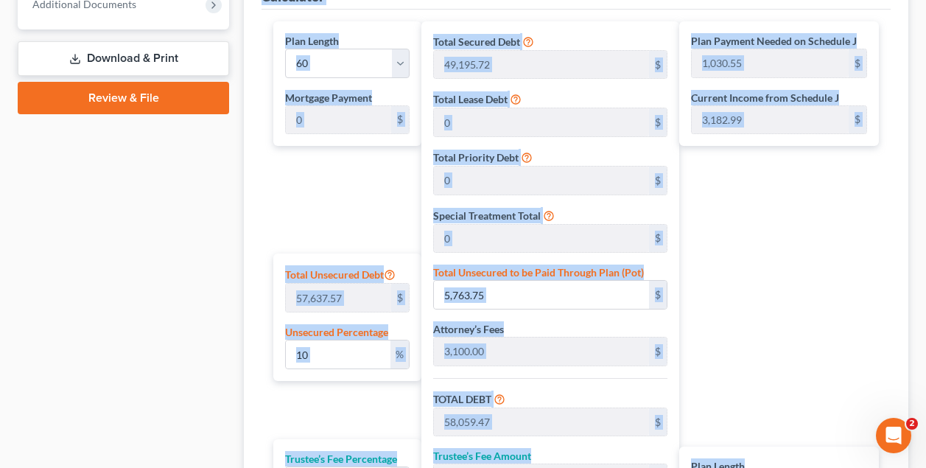
click at [553, 321] on div "Attorney’s Fees 3,100.00 $" at bounding box center [550, 343] width 235 height 45
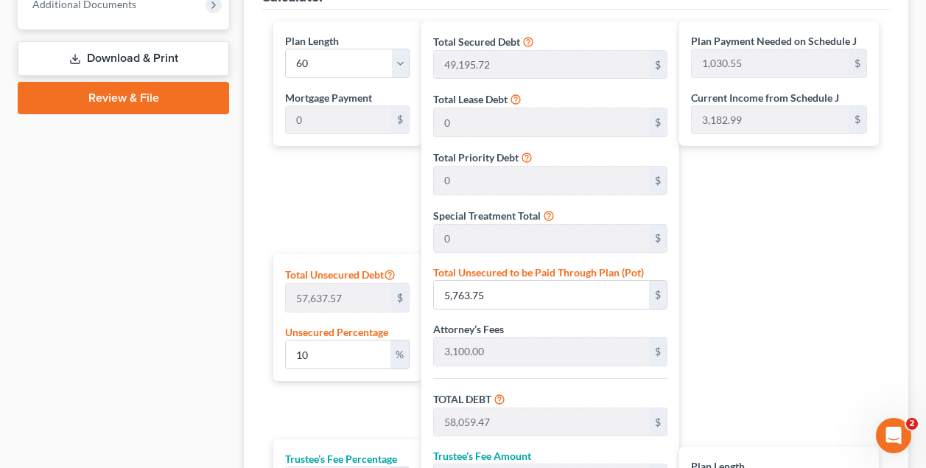
click at [553, 321] on div "Attorney’s Fees 3,100.00 $" at bounding box center [550, 343] width 235 height 45
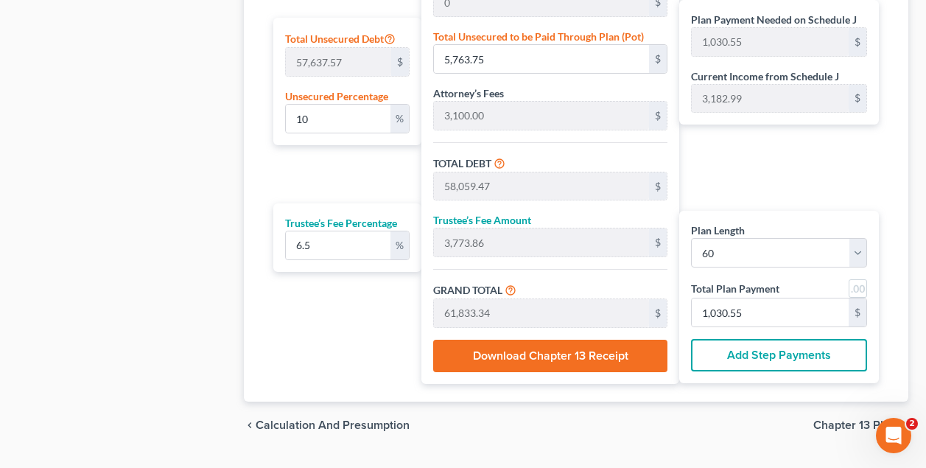
scroll to position [933, 0]
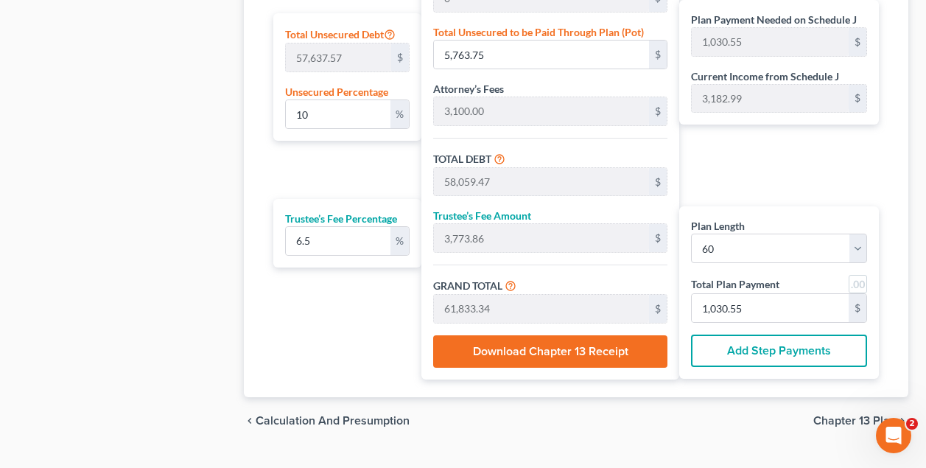
click at [567, 348] on button "Download Chapter 13 Receipt" at bounding box center [550, 351] width 235 height 32
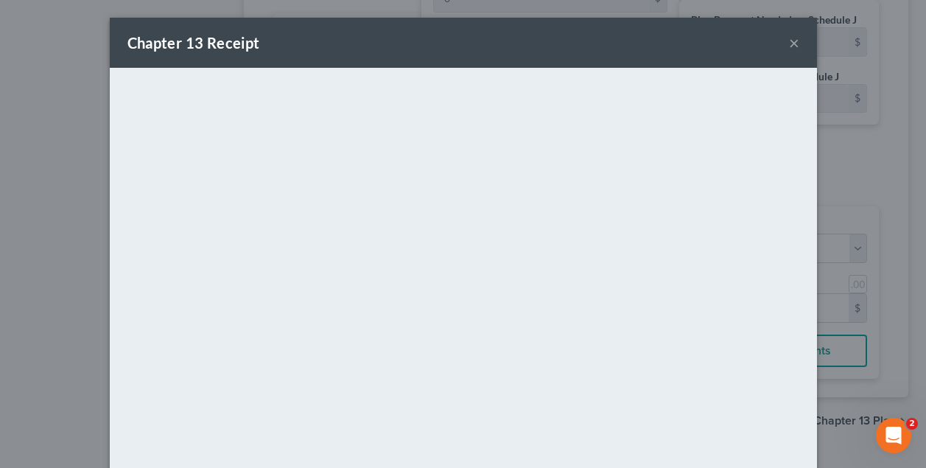
scroll to position [0, 0]
click at [791, 49] on button "×" at bounding box center [794, 43] width 10 height 18
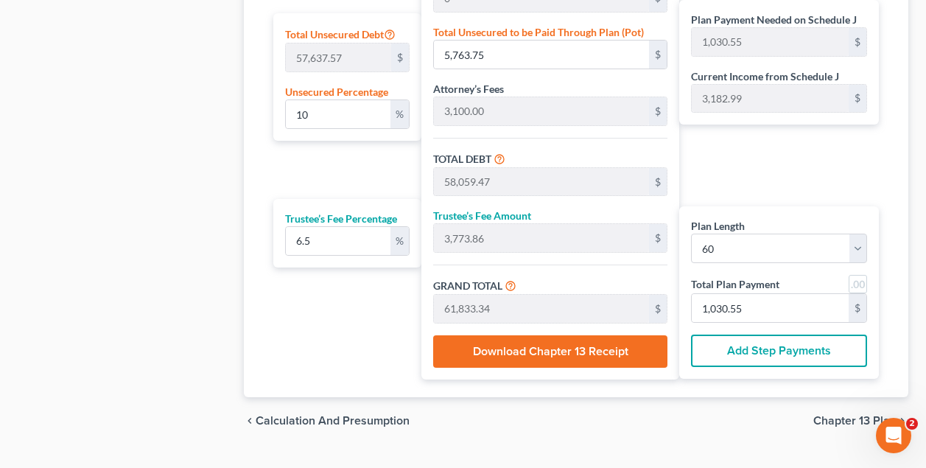
click at [751, 352] on button "Add Step Payments" at bounding box center [779, 350] width 176 height 32
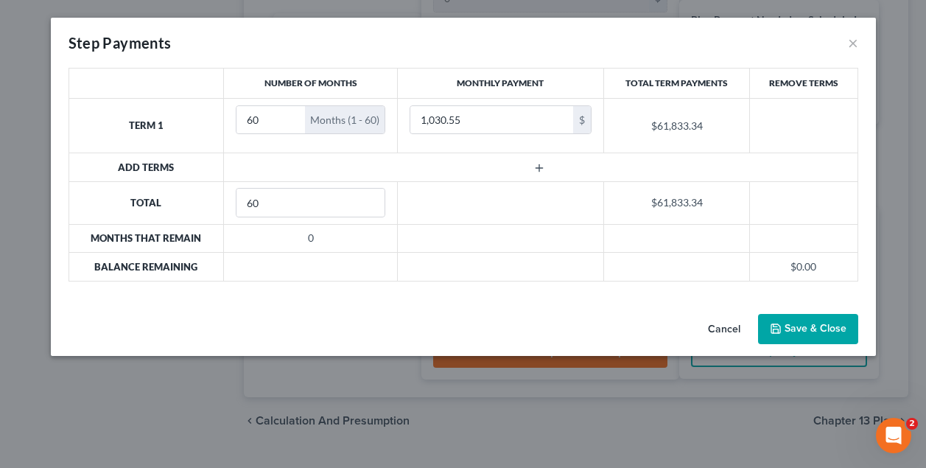
click at [727, 327] on button "Cancel" at bounding box center [724, 329] width 56 height 29
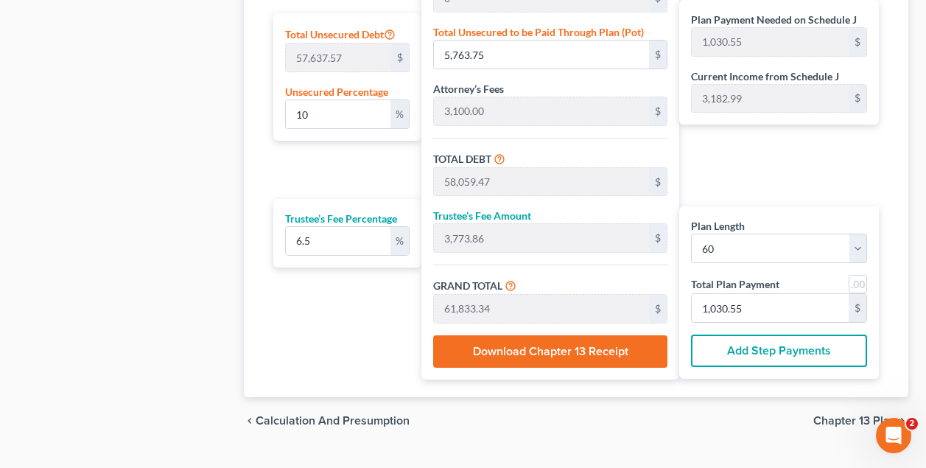
click at [841, 418] on span "Chapter 13 Plan" at bounding box center [854, 421] width 83 height 12
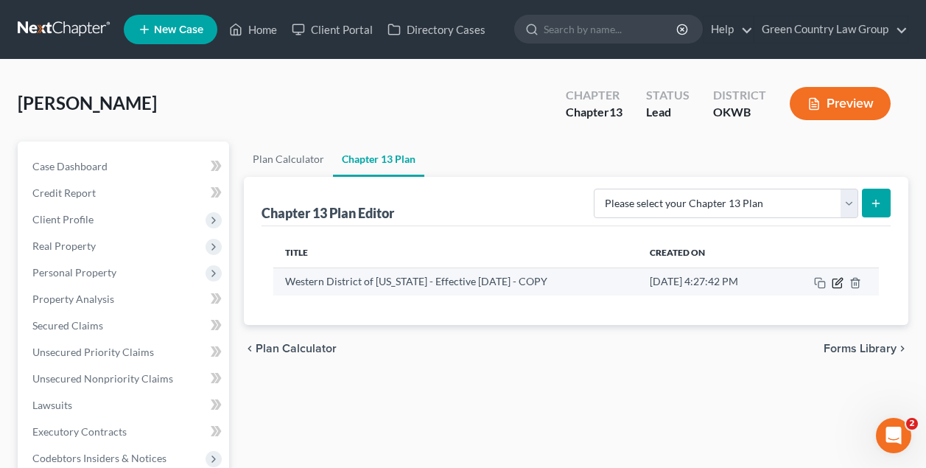
click at [837, 281] on icon "button" at bounding box center [838, 283] width 12 height 12
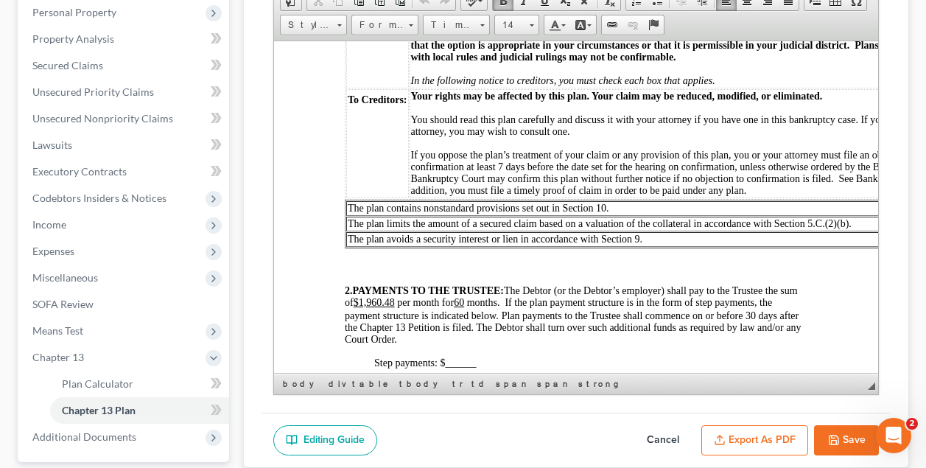
scroll to position [366, 97]
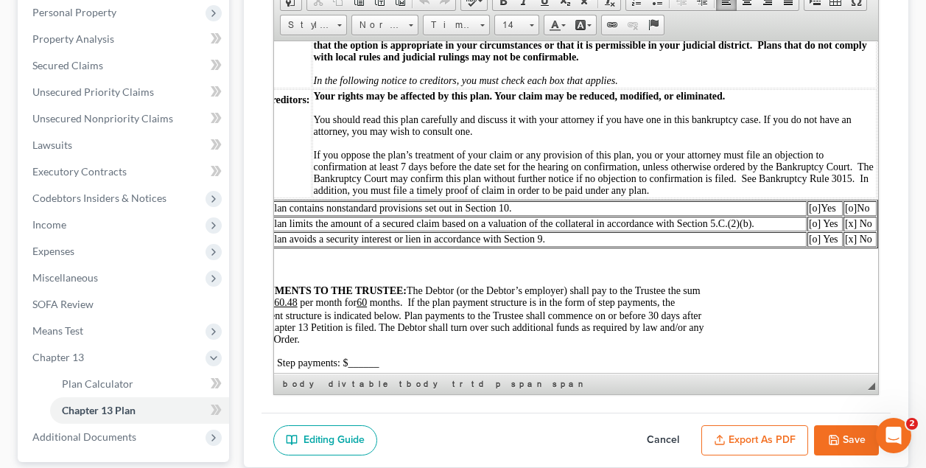
click at [298, 300] on u "$1,960.48" at bounding box center [276, 301] width 41 height 11
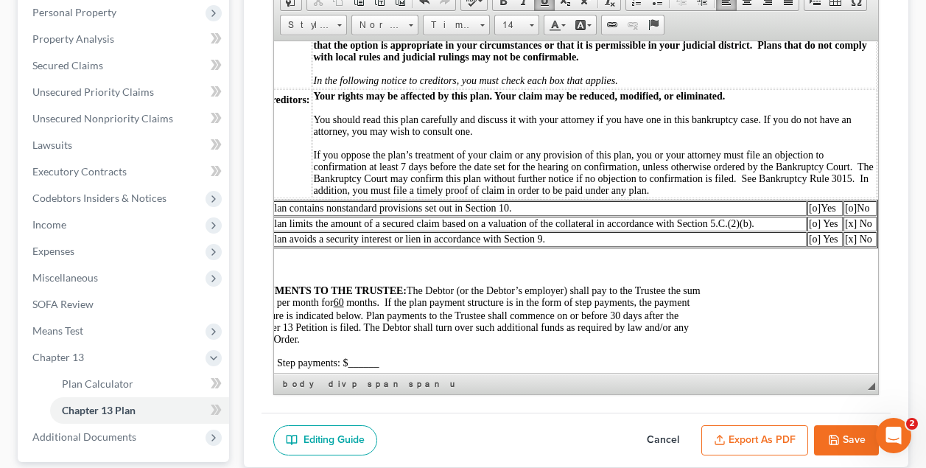
scroll to position [366, 0]
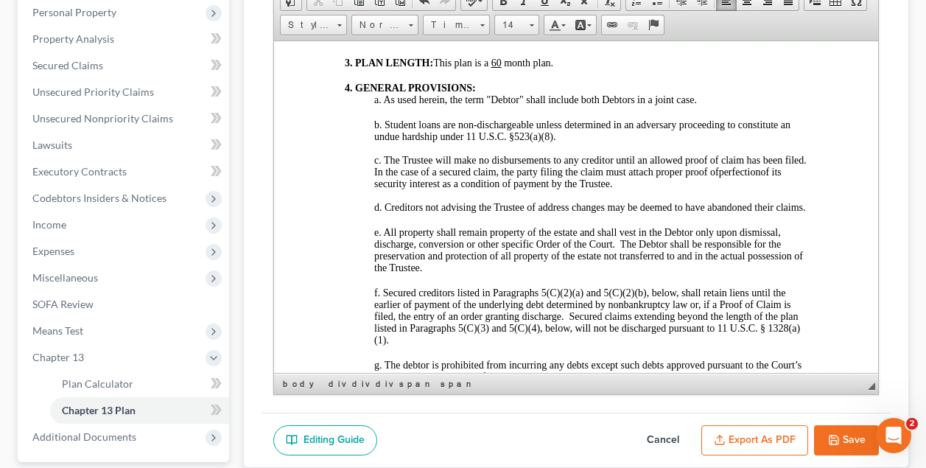
scroll to position [1093, 0]
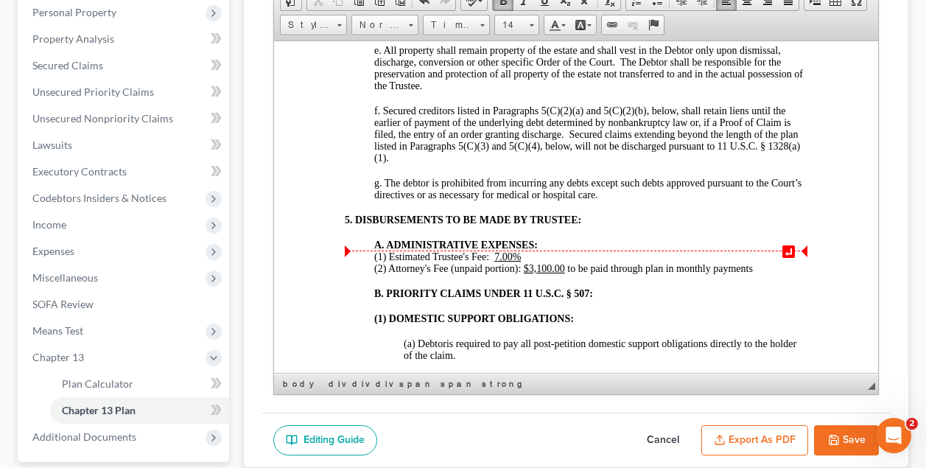
click at [512, 253] on u "7.00%" at bounding box center [507, 255] width 27 height 11
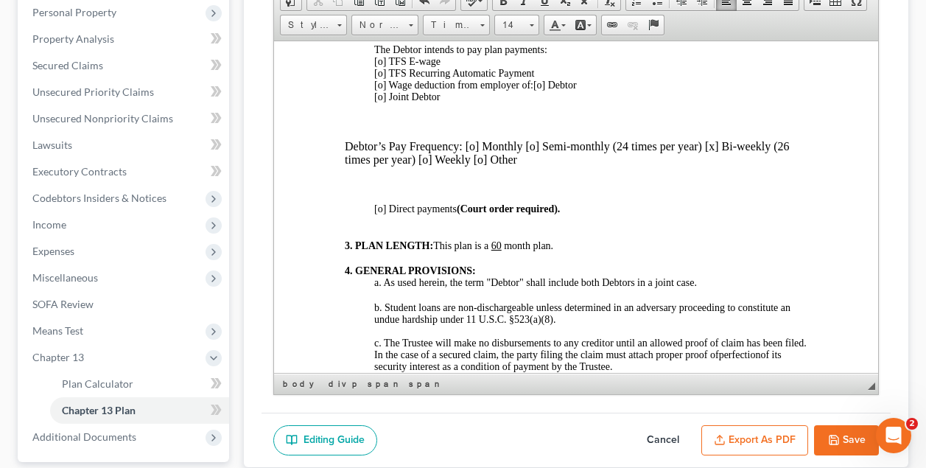
scroll to position [546, 0]
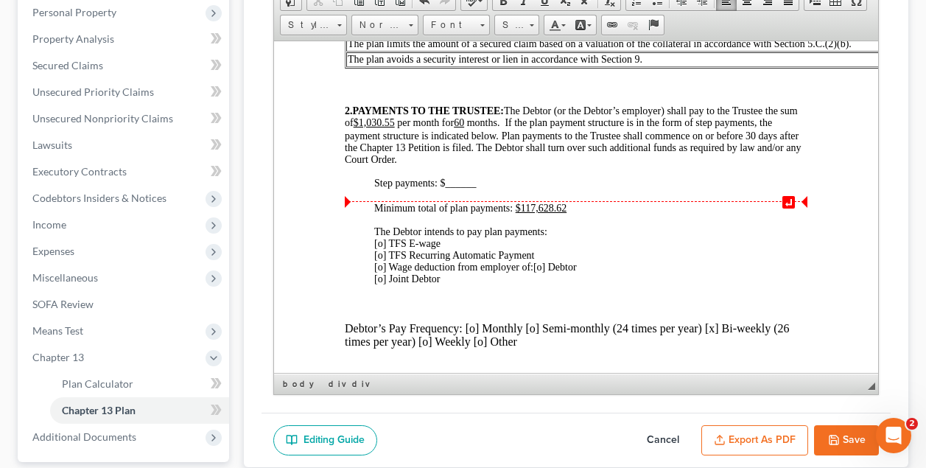
click at [567, 205] on div "Minimum total of plan payments: $117,628.62" at bounding box center [590, 208] width 433 height 12
click at [547, 204] on u "$117,628.62" at bounding box center [541, 207] width 51 height 11
click at [851, 437] on button "Save" at bounding box center [846, 440] width 65 height 31
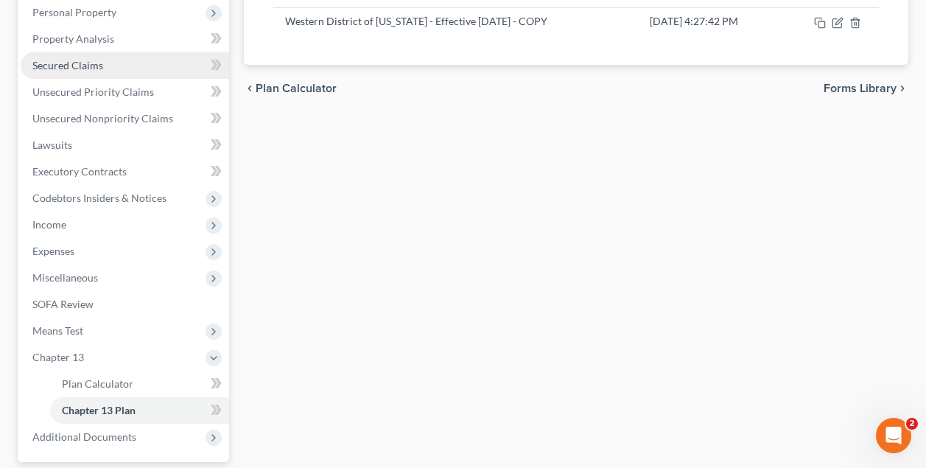
click at [85, 64] on span "Secured Claims" at bounding box center [67, 65] width 71 height 13
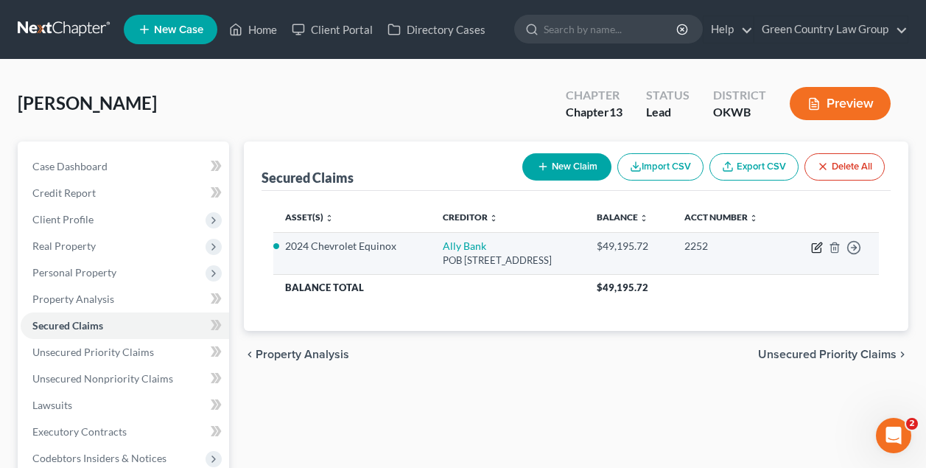
click at [820, 248] on icon "button" at bounding box center [817, 248] width 12 height 12
select select "21"
select select "2"
select select "0"
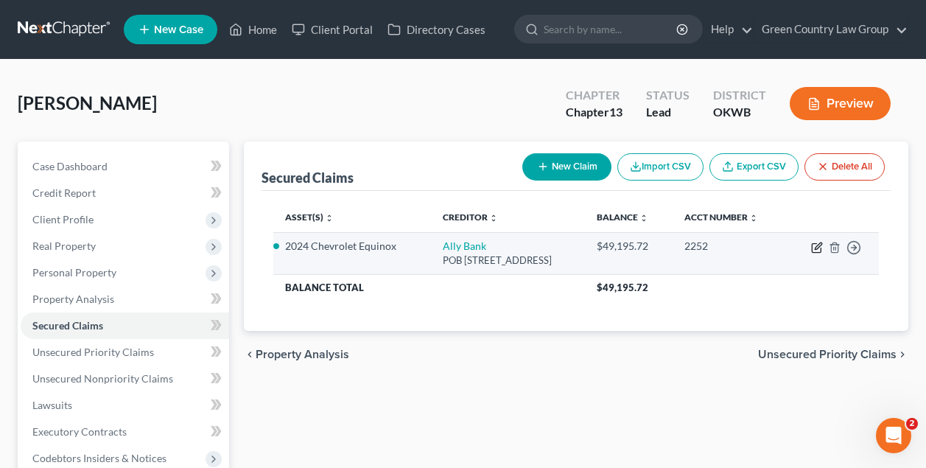
select select "0"
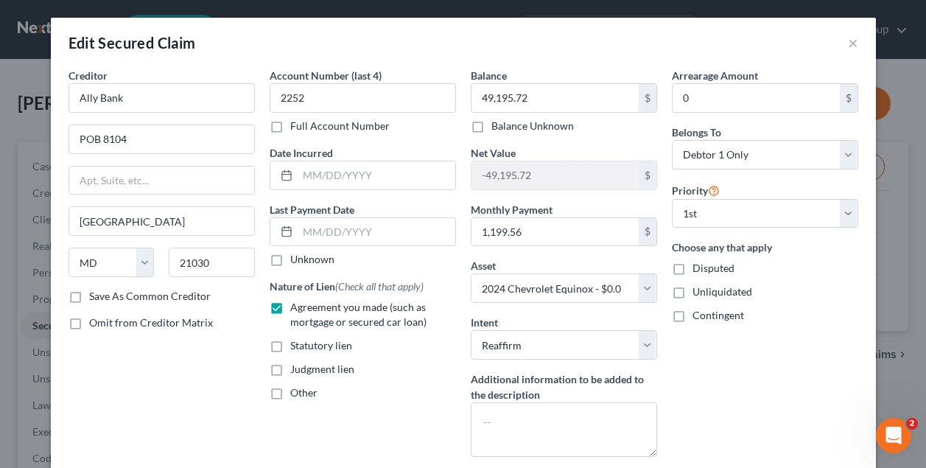
click at [682, 362] on div "Arrearage Amount 0 $ Belongs To * Select Debtor 1 Only Debtor 2 Only Debtor 1 A…" at bounding box center [765, 268] width 201 height 401
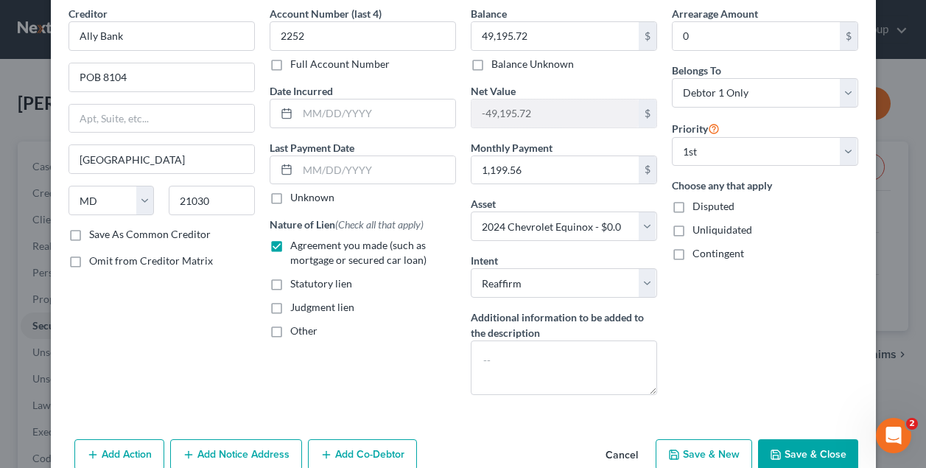
scroll to position [65, 0]
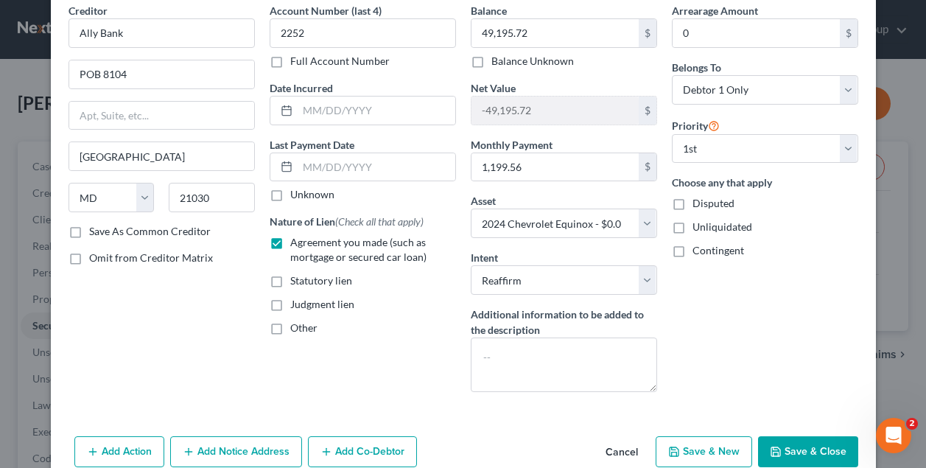
click at [540, 452] on div "Add Action Add Notice Address Add Co-Debtor Cancel Save & New Save & Close" at bounding box center [463, 454] width 825 height 49
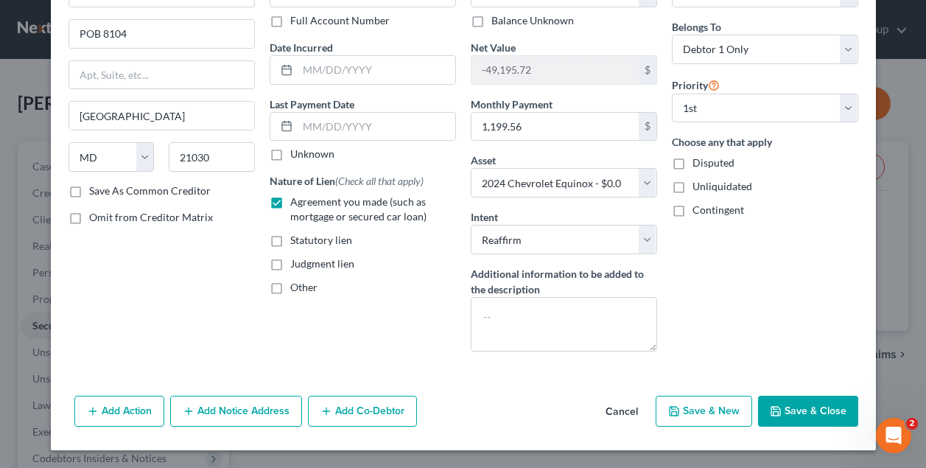
scroll to position [105, 0]
click at [138, 413] on button "Add Action" at bounding box center [119, 411] width 90 height 31
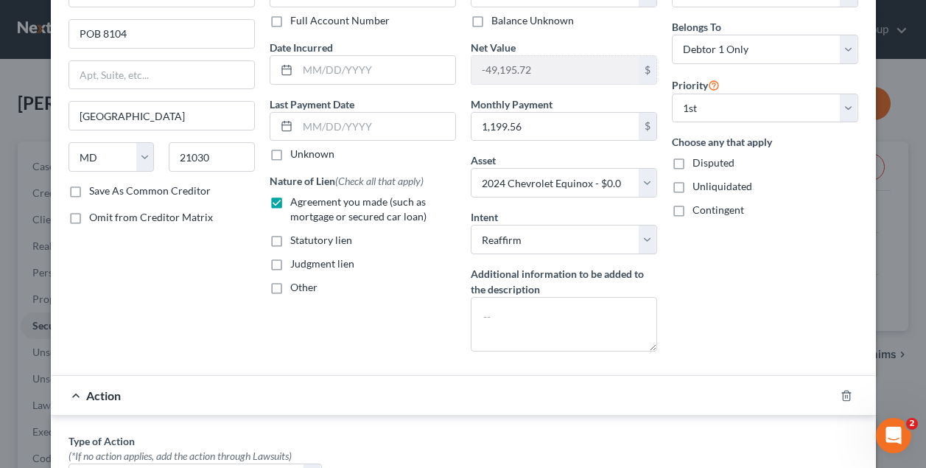
click at [211, 338] on div "Creditor * Ally Bank POB 8104 [GEOGRAPHIC_DATA] [US_STATE] AK [GEOGRAPHIC_DATA]…" at bounding box center [161, 162] width 201 height 401
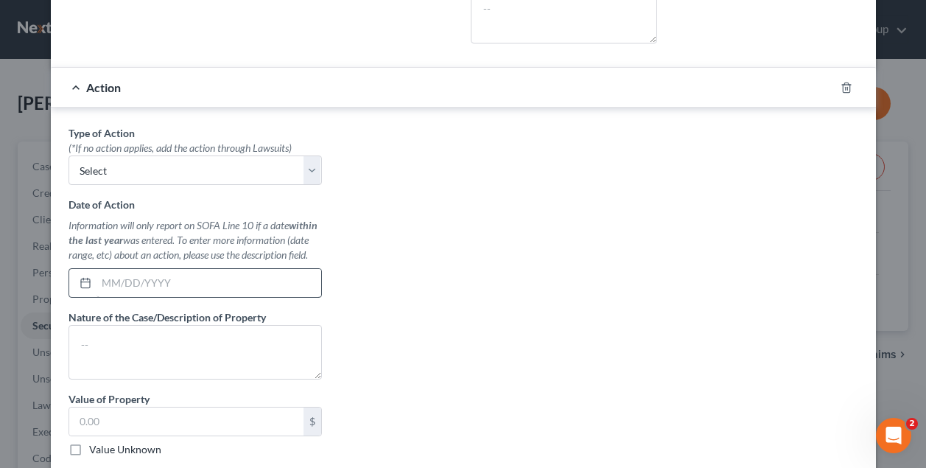
scroll to position [419, 0]
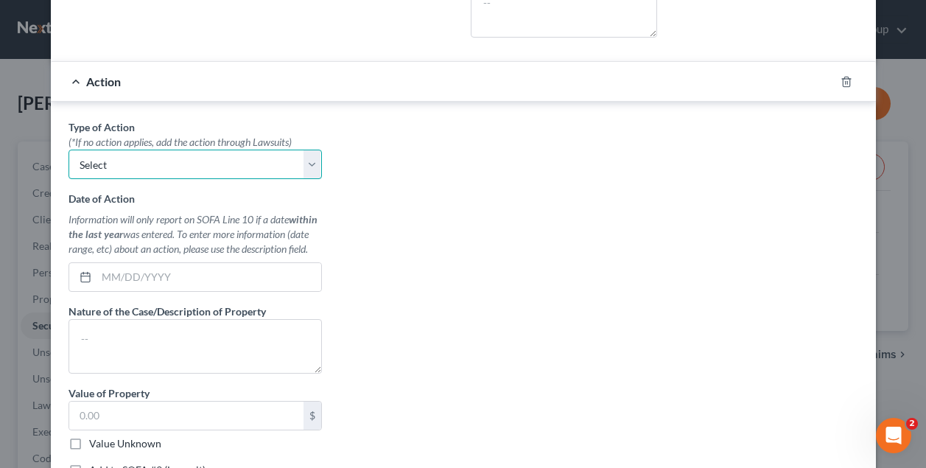
click at [264, 155] on select "Select Repossession Garnishment Foreclosure Personal Injury Attached, Seized, O…" at bounding box center [195, 164] width 253 height 29
click at [484, 138] on div "Type of Action * (*If no action applies, add the action through Lawsuits) Selec…" at bounding box center [463, 303] width 805 height 369
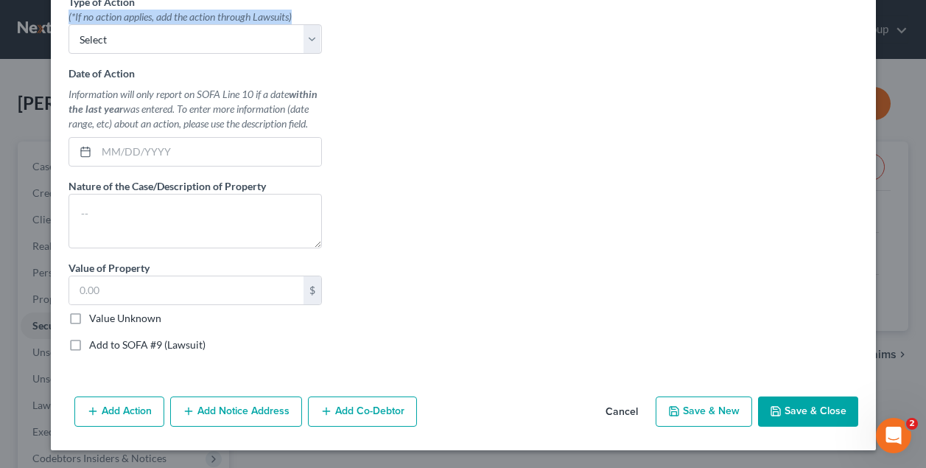
scroll to position [544, 0]
click at [625, 408] on button "Cancel" at bounding box center [622, 412] width 56 height 29
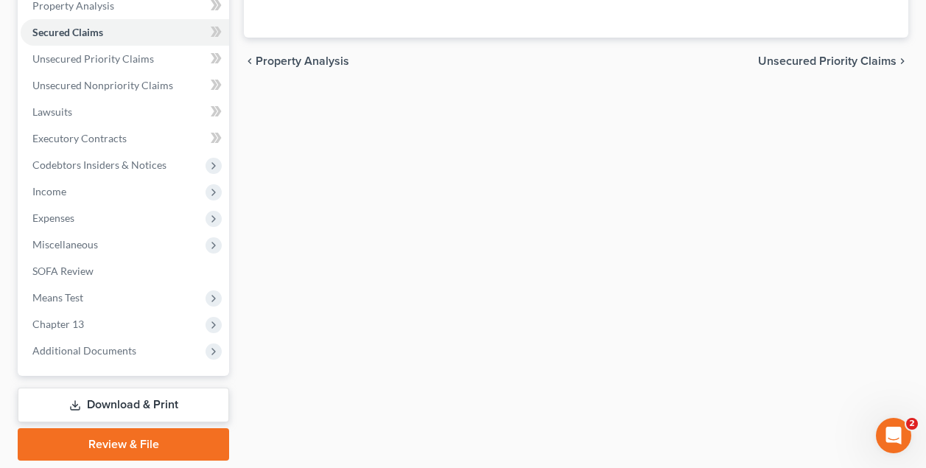
scroll to position [343, 0]
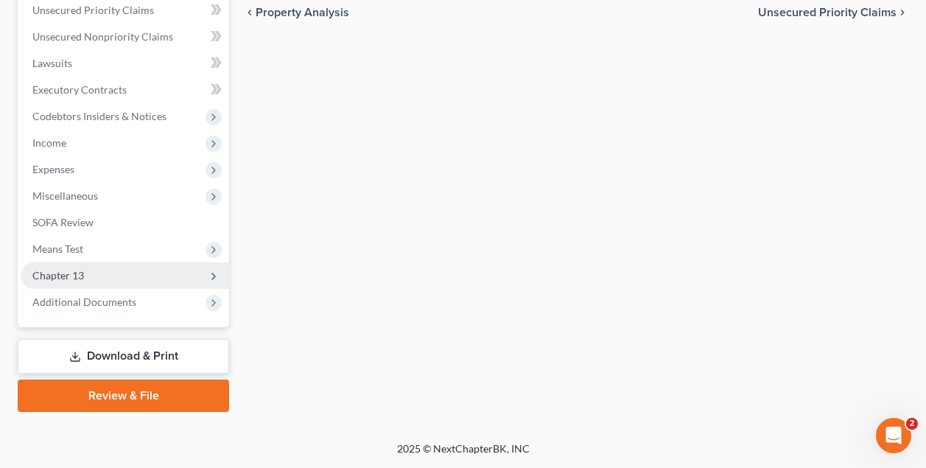
click at [72, 273] on span "Chapter 13" at bounding box center [58, 275] width 52 height 13
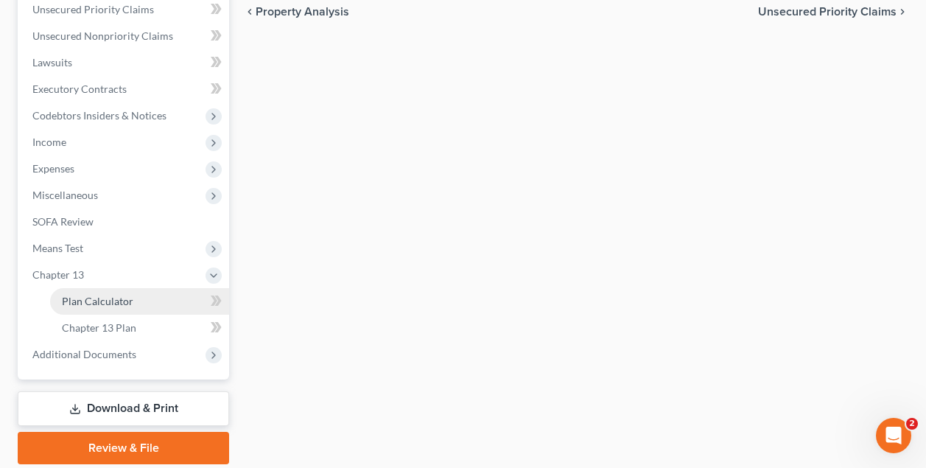
click at [82, 298] on span "Plan Calculator" at bounding box center [97, 301] width 71 height 13
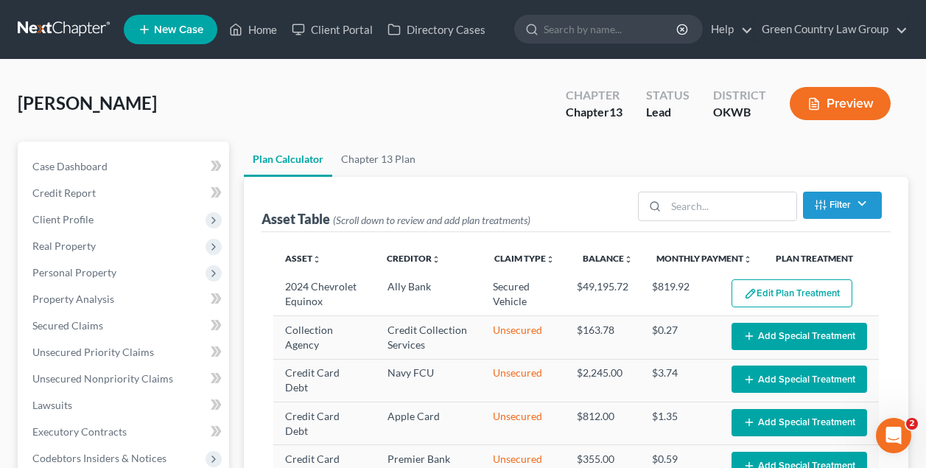
select select "59"
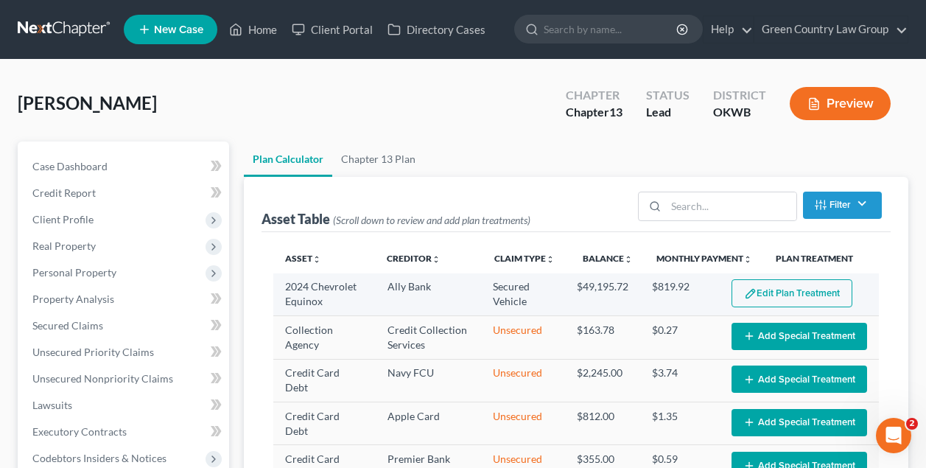
click at [790, 292] on button "Edit Plan Treatment" at bounding box center [792, 293] width 121 height 28
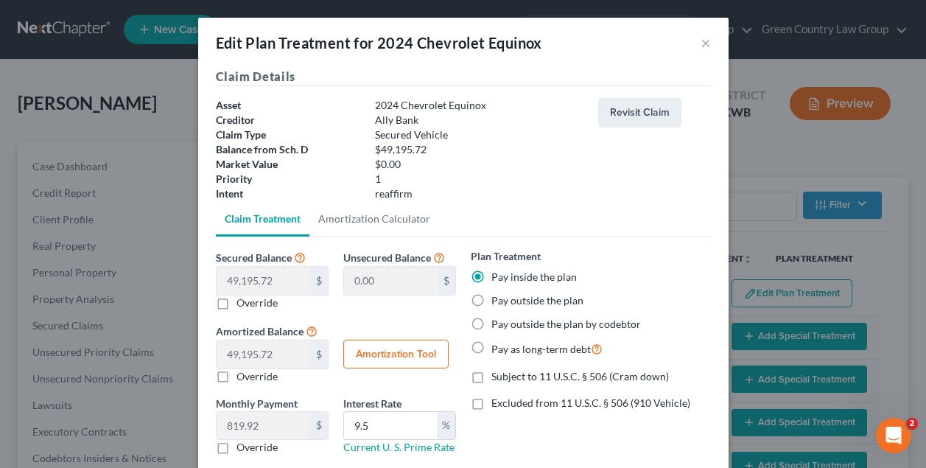
click at [637, 228] on ul "Claim Treatment Amortization Calculator" at bounding box center [463, 218] width 495 height 35
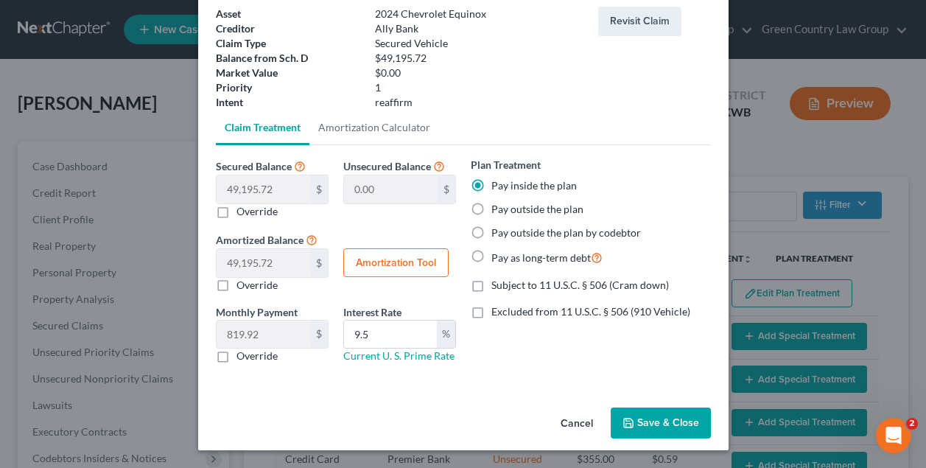
scroll to position [91, 0]
click at [579, 424] on button "Cancel" at bounding box center [577, 423] width 56 height 29
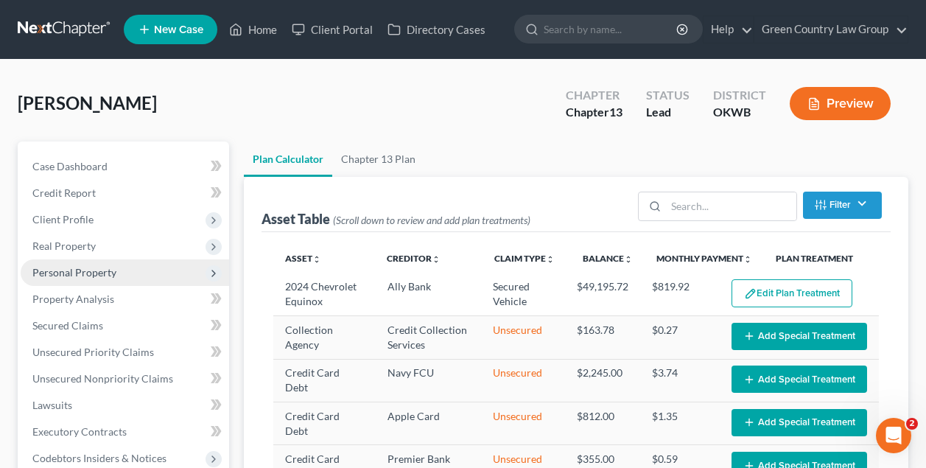
click at [85, 268] on span "Personal Property" at bounding box center [74, 272] width 84 height 13
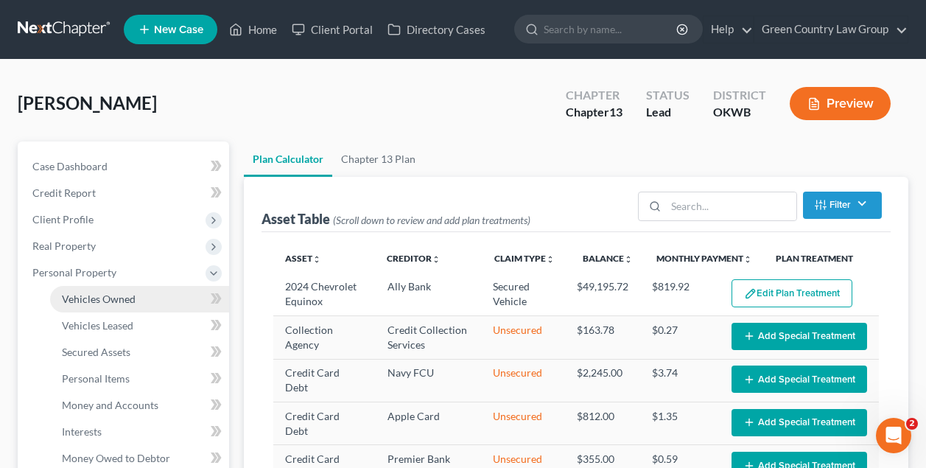
click at [94, 293] on span "Vehicles Owned" at bounding box center [99, 298] width 74 height 13
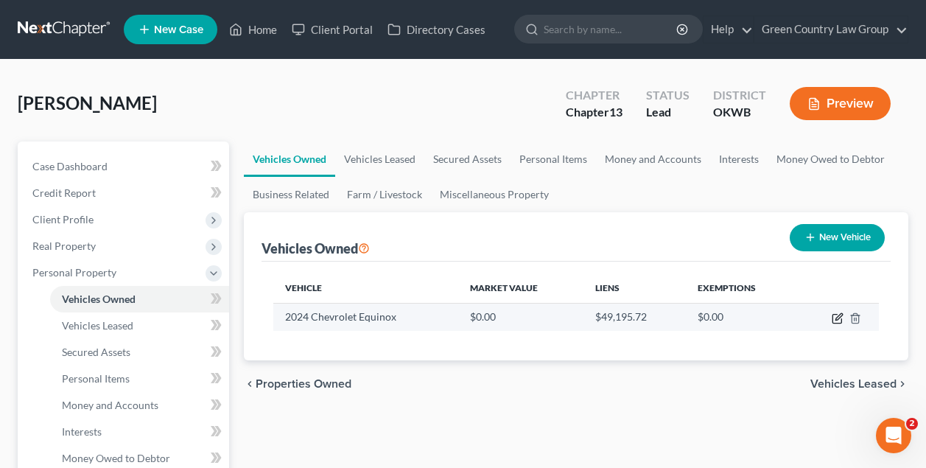
click at [840, 321] on icon "button" at bounding box center [838, 318] width 12 height 12
select select "0"
select select "2"
select select "0"
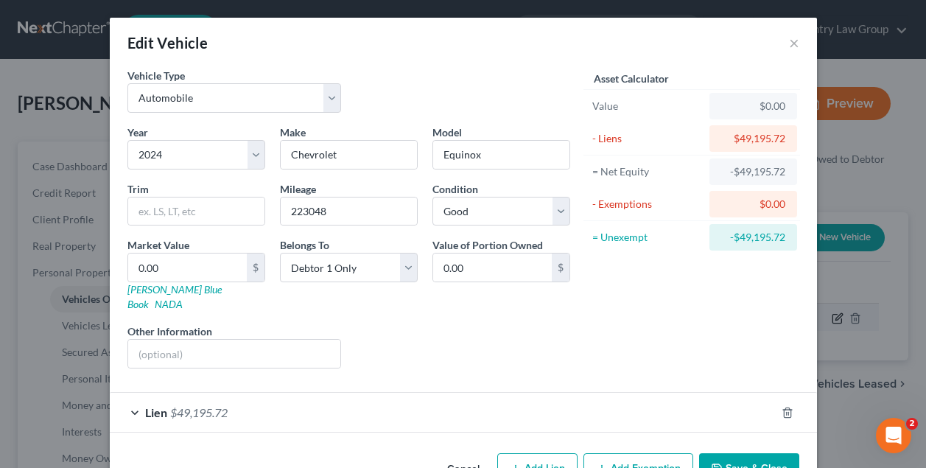
click at [840, 321] on div "Edit Vehicle × Vehicle Type Select Automobile Truck Trailer Watercraft Aircraft…" at bounding box center [463, 234] width 926 height 468
click at [471, 270] on input "0.00" at bounding box center [492, 267] width 119 height 28
type input "0"
type input "45,000"
click at [584, 301] on div "Asset Calculator Value $0.00 - Liens $49,195.72 = Net Equity -$49,195.72 - Exem…" at bounding box center [692, 224] width 229 height 312
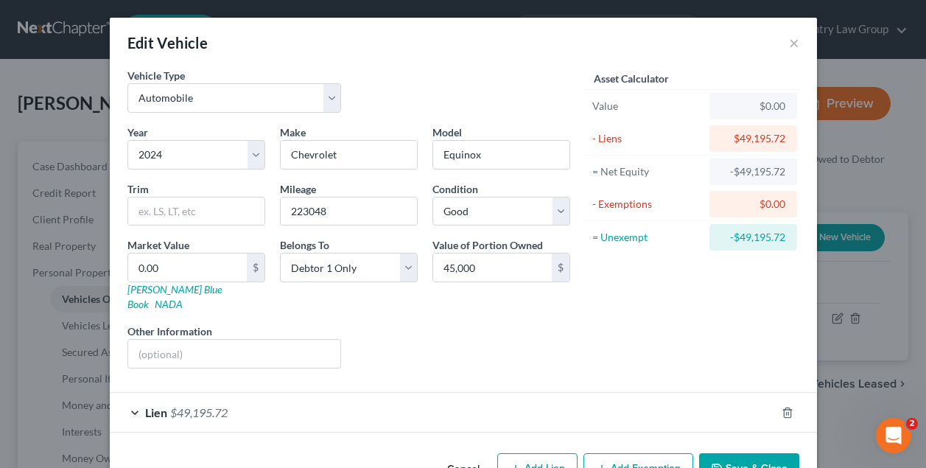
click at [745, 453] on button "Save & Close" at bounding box center [749, 468] width 100 height 31
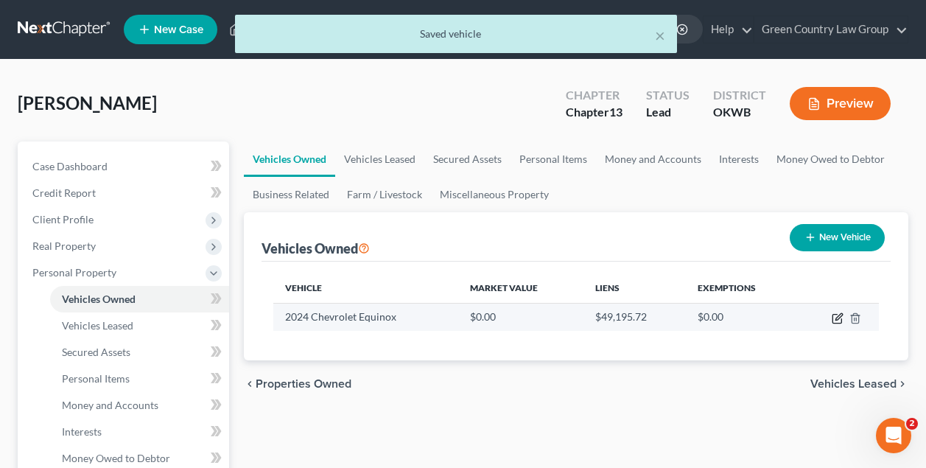
click at [837, 319] on icon "button" at bounding box center [838, 318] width 12 height 12
select select "0"
select select "2"
select select "0"
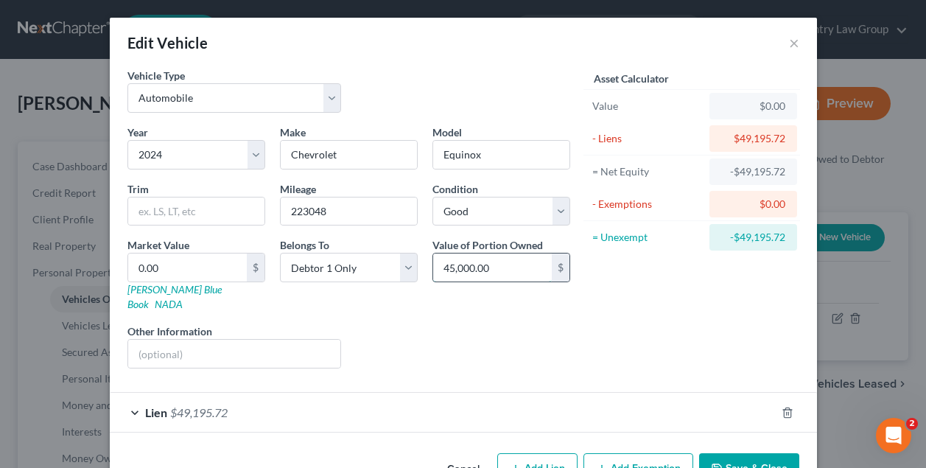
click at [516, 269] on input "45,000.00" at bounding box center [492, 267] width 119 height 28
type input "4"
click at [218, 273] on input "0.00" at bounding box center [187, 267] width 119 height 28
type input "0."
type input "0.00"
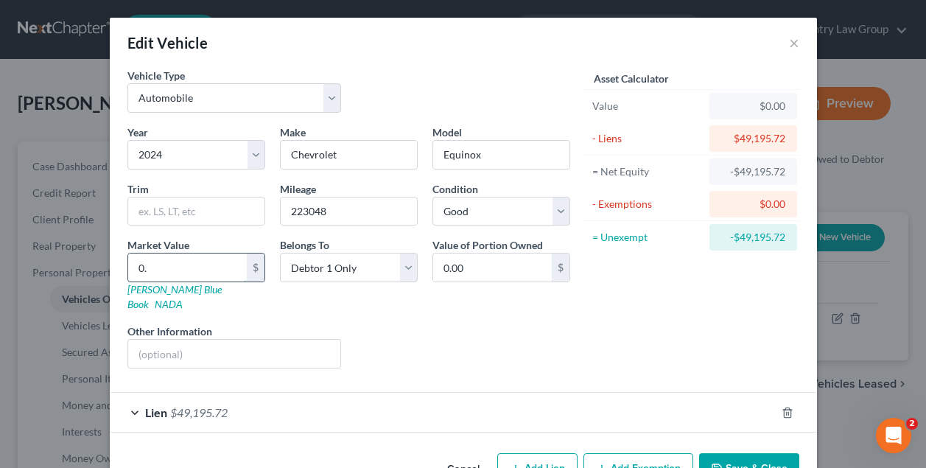
type input "0"
type input "4"
type input "4.00"
type input "45"
type input "45.00"
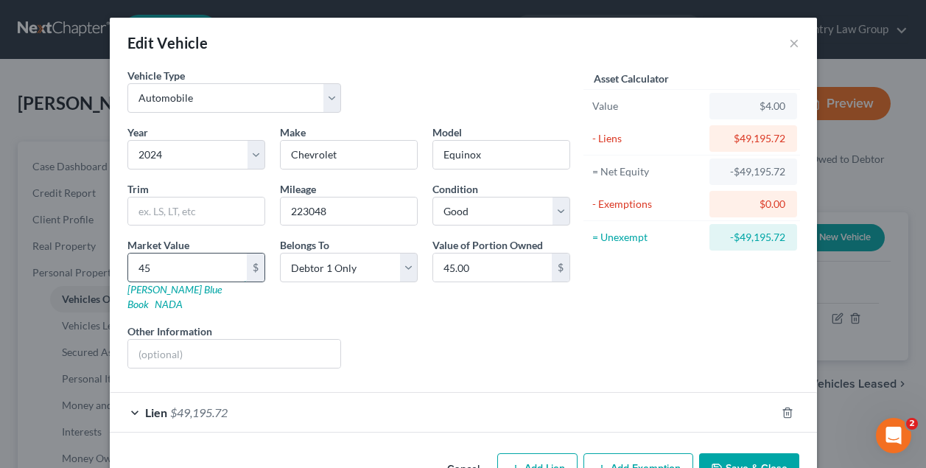
type input "450"
type input "450.00"
type input "4500"
type input "4,500.00"
type input "4,5000"
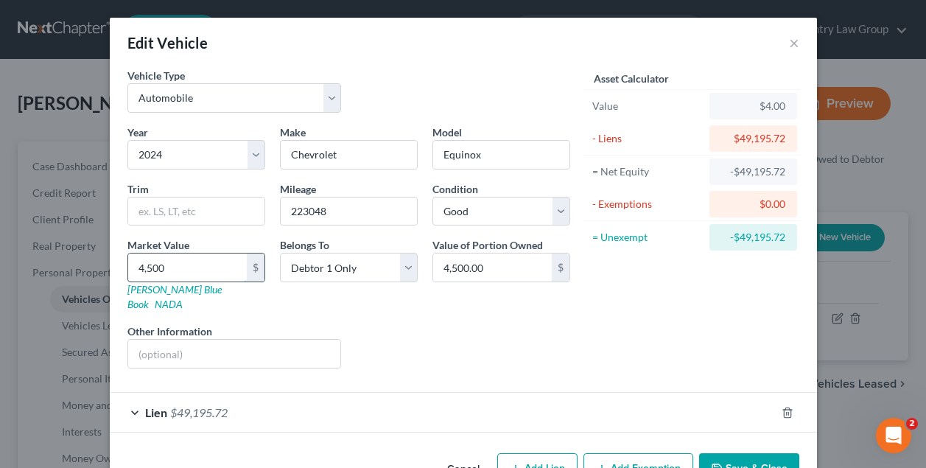
type input "45,000.00"
type input "45,000"
click at [366, 306] on div "Year Select 2026 2025 2024 2023 2022 2021 2020 2019 2018 2017 2016 2015 2014 20…" at bounding box center [349, 253] width 458 height 256
click at [768, 453] on button "Save & Close" at bounding box center [749, 468] width 100 height 31
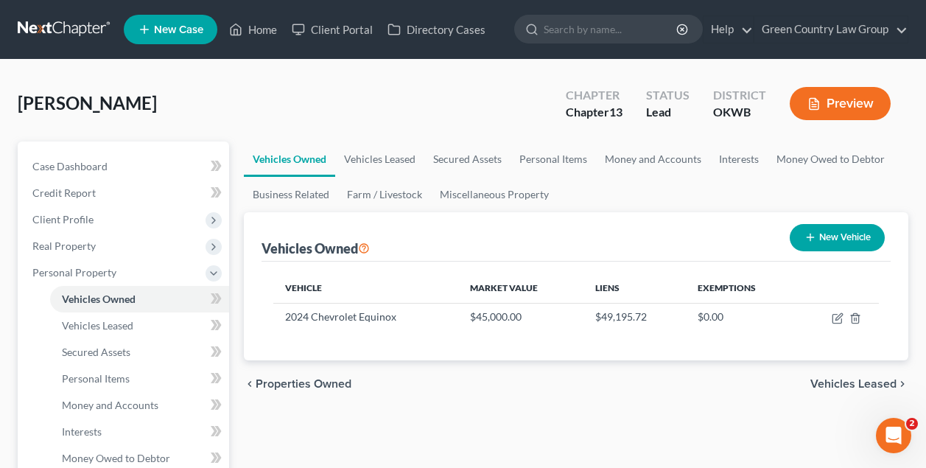
drag, startPoint x: 768, startPoint y: 451, endPoint x: 779, endPoint y: 371, distance: 81.2
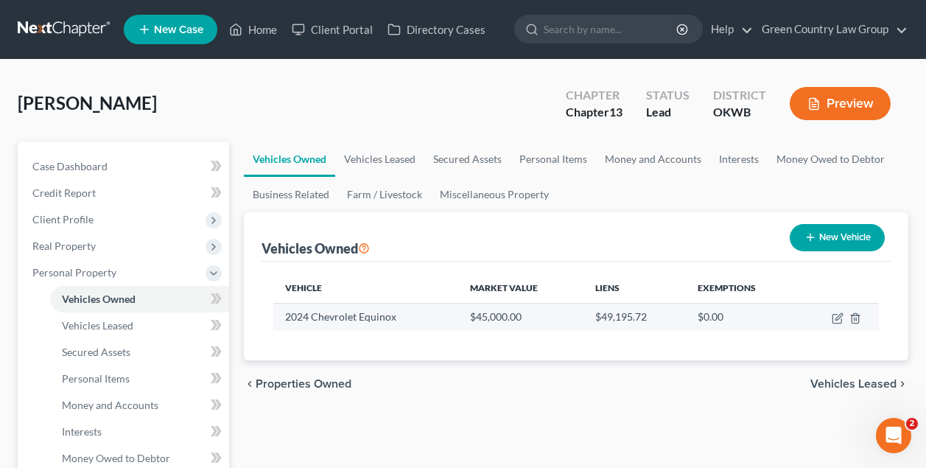
drag, startPoint x: 779, startPoint y: 371, endPoint x: 779, endPoint y: 312, distance: 58.2
click at [779, 342] on ui-view "Vehicles Owned Vehicles Leased Secured Assets Personal Items Money and Accounts…" at bounding box center [576, 274] width 665 height 266
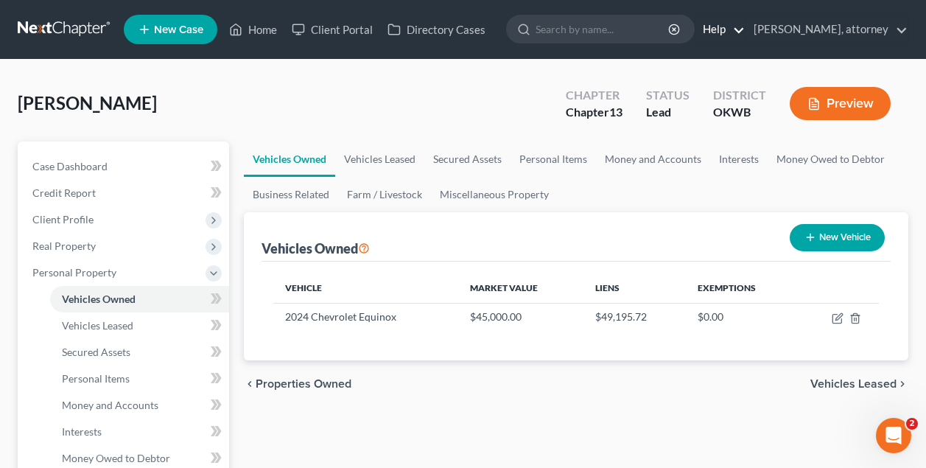
click at [730, 31] on link "Help" at bounding box center [720, 29] width 49 height 27
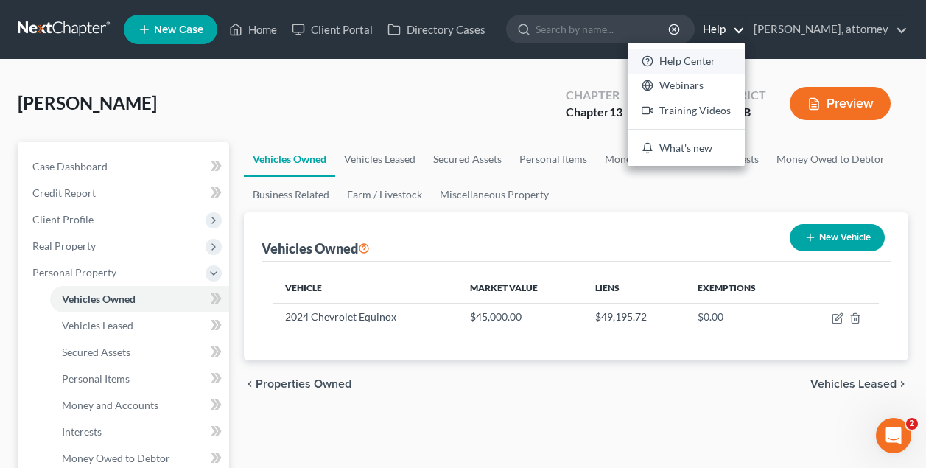
click at [710, 63] on link "Help Center" at bounding box center [686, 61] width 117 height 25
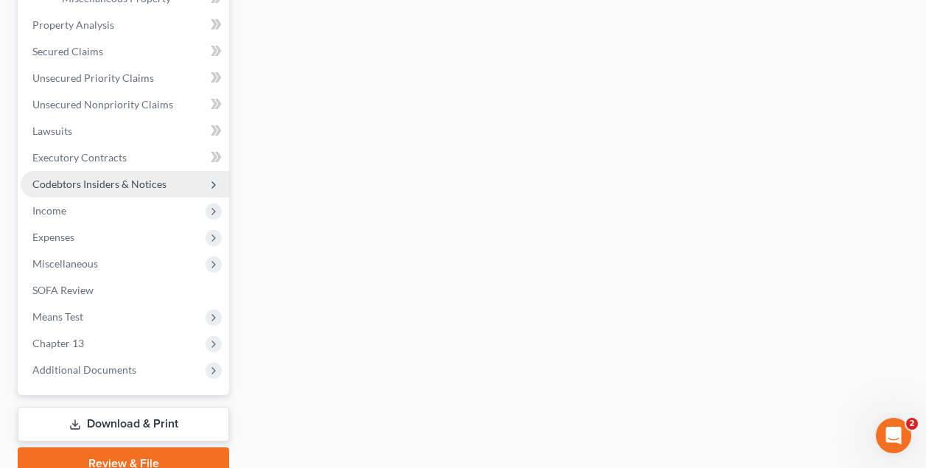
scroll to position [564, 0]
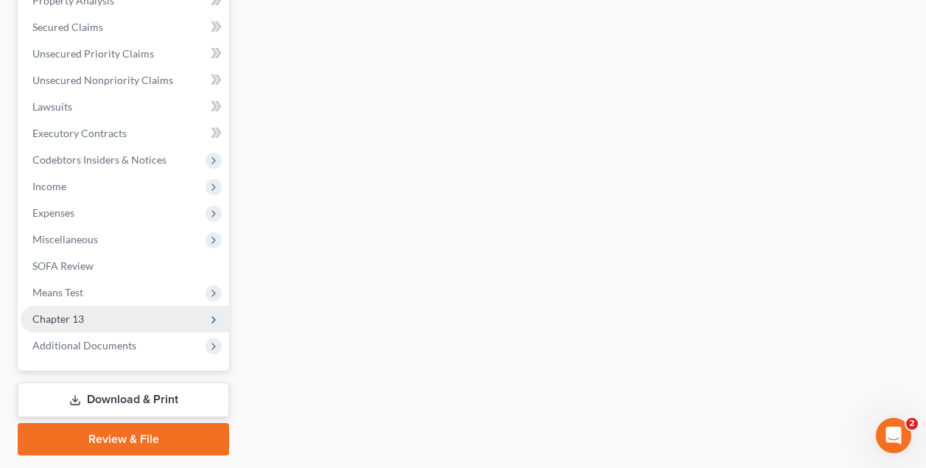
click at [69, 317] on span "Chapter 13" at bounding box center [58, 318] width 52 height 13
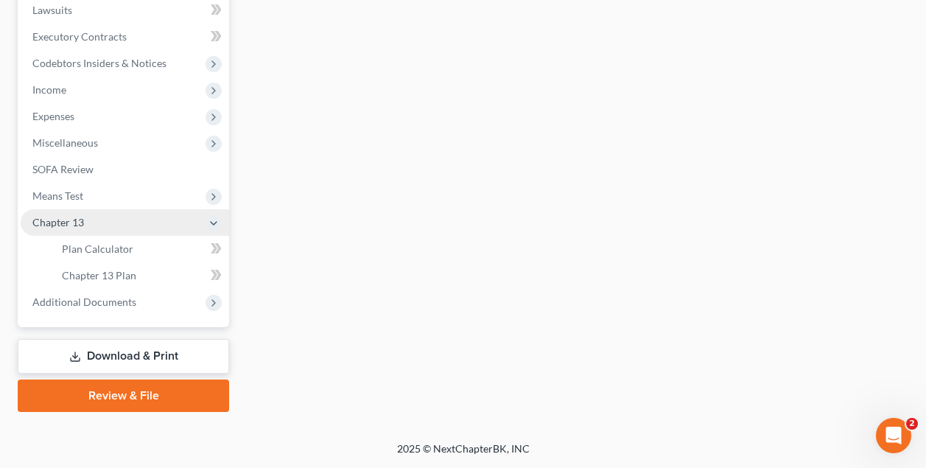
scroll to position [395, 0]
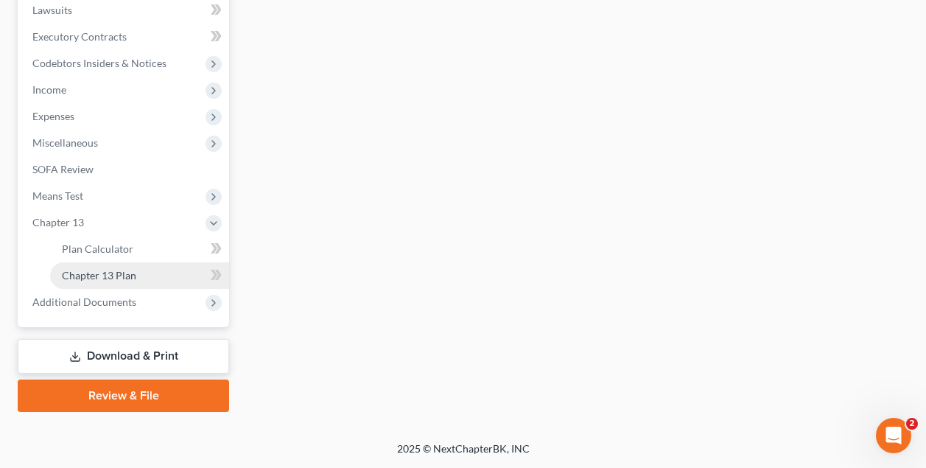
click at [110, 276] on span "Chapter 13 Plan" at bounding box center [99, 275] width 74 height 13
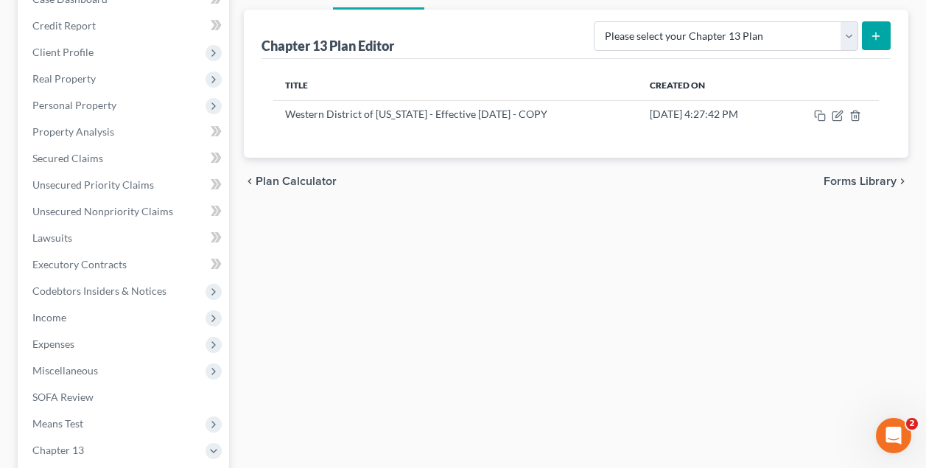
scroll to position [189, 0]
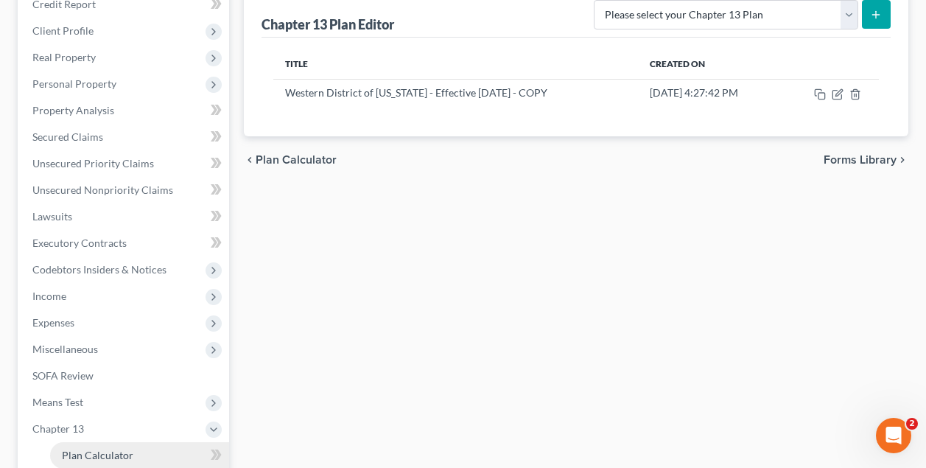
click at [82, 452] on span "Plan Calculator" at bounding box center [97, 455] width 71 height 13
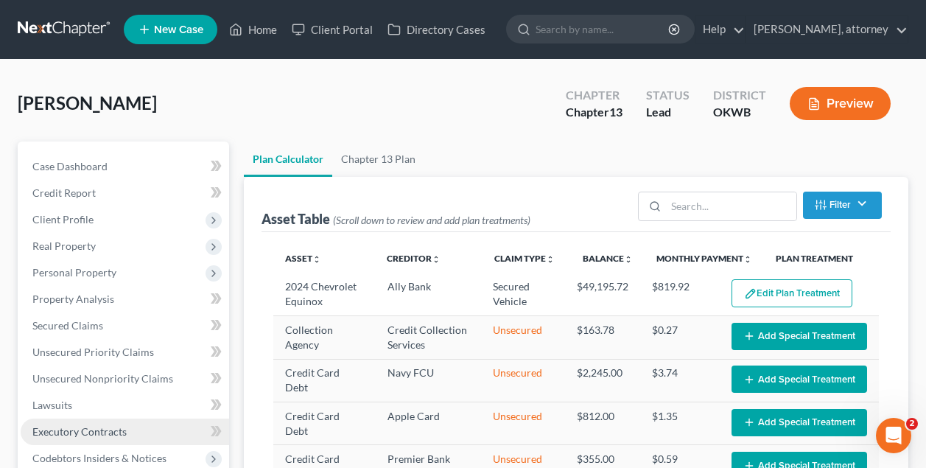
select select "59"
click at [488, 141] on ul "Plan Calculator Chapter 13 Plan" at bounding box center [576, 158] width 665 height 35
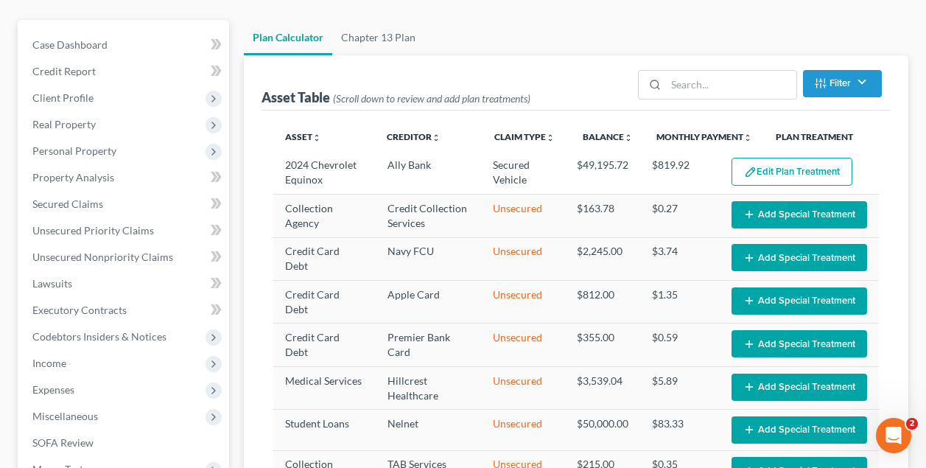
scroll to position [124, 0]
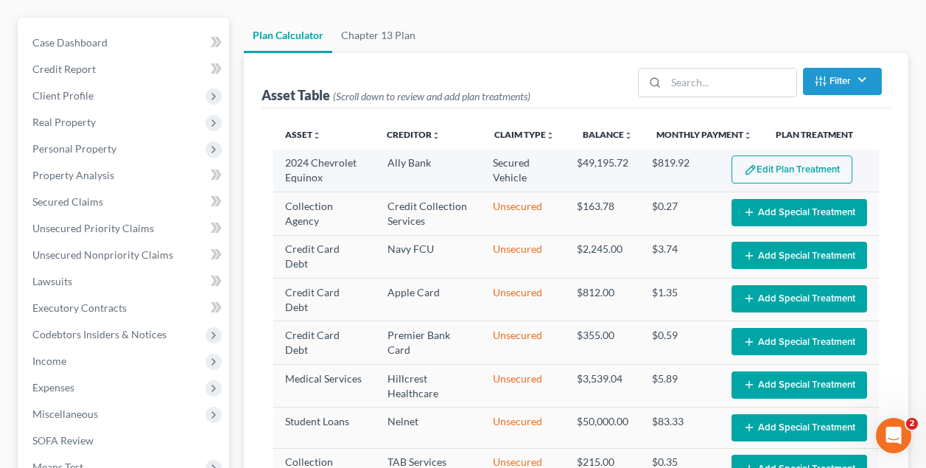
click at [793, 176] on button "Edit Plan Treatment" at bounding box center [792, 169] width 121 height 28
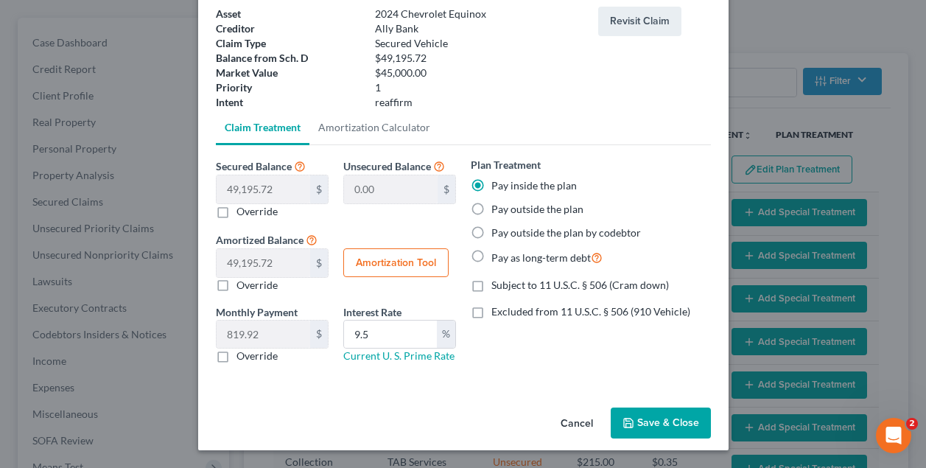
scroll to position [91, 0]
click at [500, 140] on ul "Claim Treatment Amortization Calculator" at bounding box center [463, 127] width 495 height 35
click at [644, 22] on button "Revisit Claim" at bounding box center [639, 21] width 83 height 29
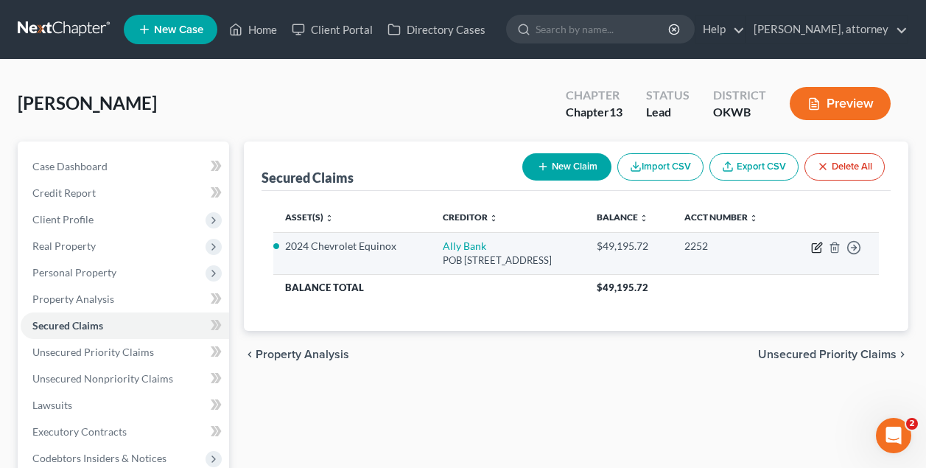
click at [818, 249] on icon "button" at bounding box center [817, 248] width 12 height 12
select select "21"
select select "2"
select select "0"
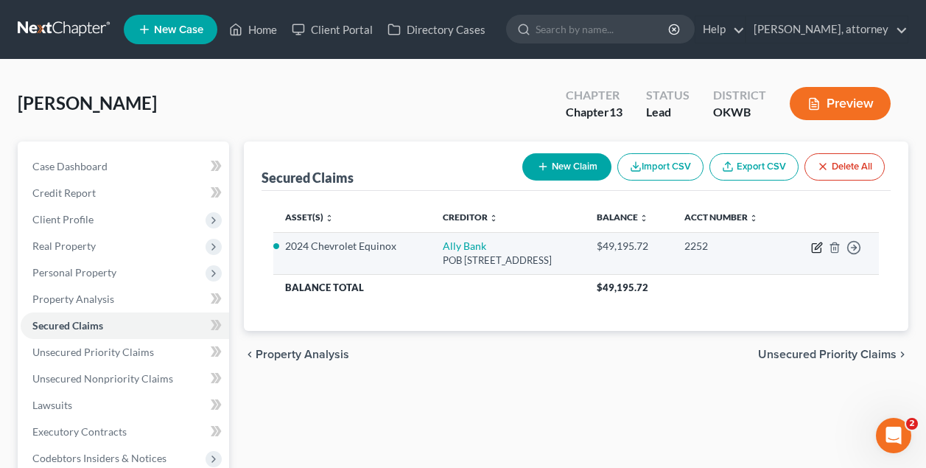
select select "0"
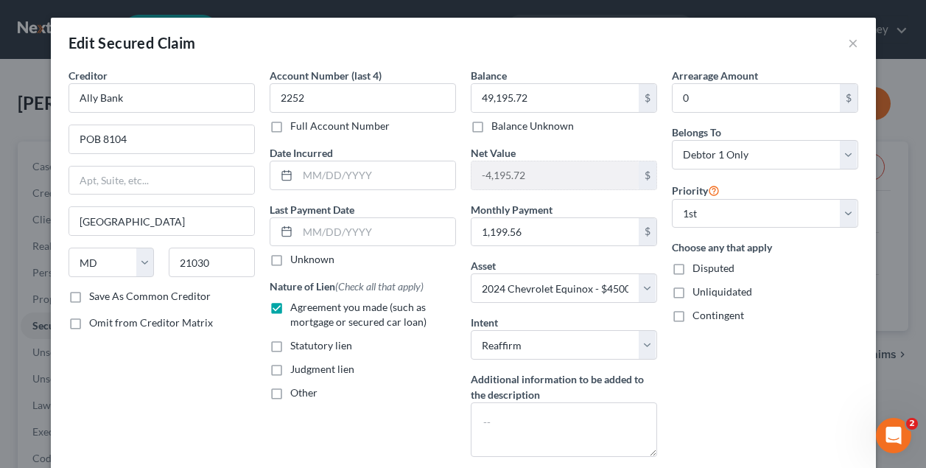
click at [385, 427] on div "Account Number (last 4) 2252 Full Account Number Date Incurred Last Payment Dat…" at bounding box center [362, 268] width 201 height 401
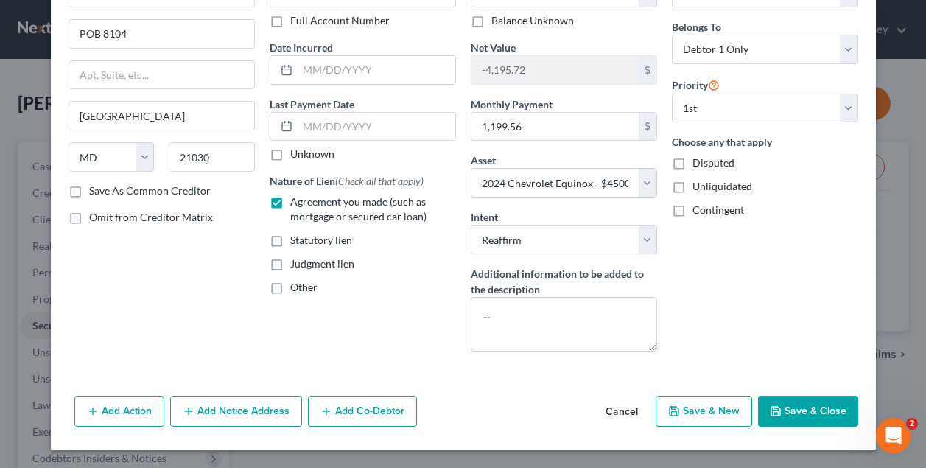
scroll to position [105, 0]
click at [624, 409] on button "Cancel" at bounding box center [622, 411] width 56 height 29
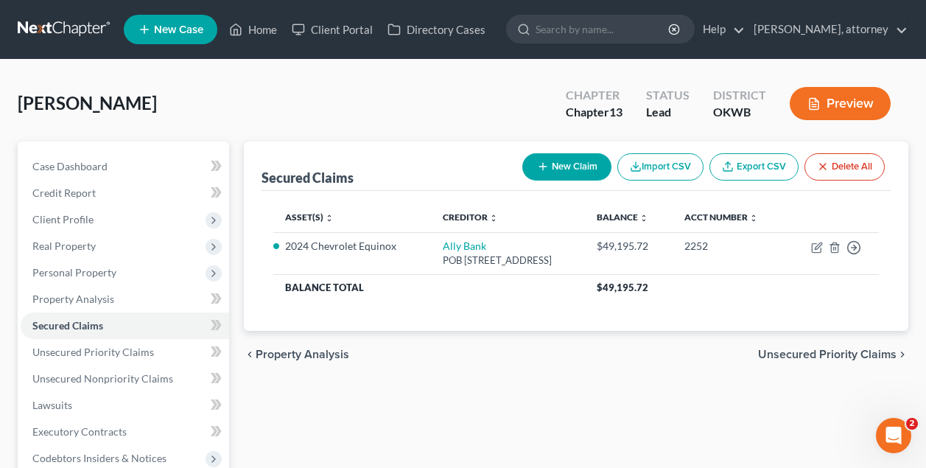
click at [371, 101] on div "[PERSON_NAME] Upgraded Chapter Chapter 13 Status Lead District OKWB Preview" at bounding box center [463, 109] width 891 height 64
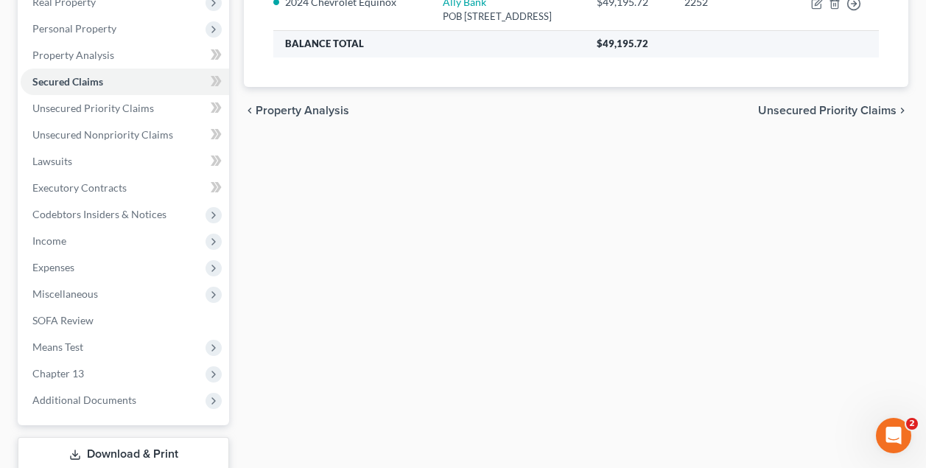
scroll to position [246, 0]
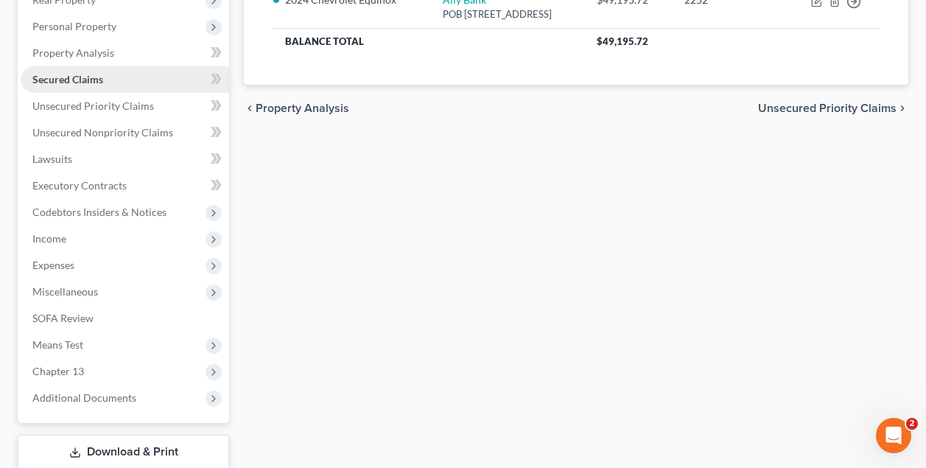
click at [85, 76] on span "Secured Claims" at bounding box center [67, 79] width 71 height 13
click at [892, 430] on icon "Open Intercom Messenger" at bounding box center [891, 433] width 10 height 12
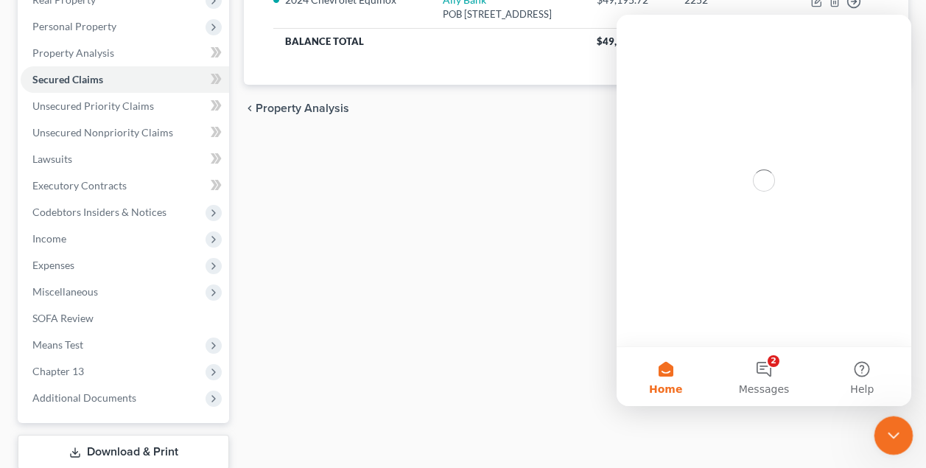
scroll to position [0, 0]
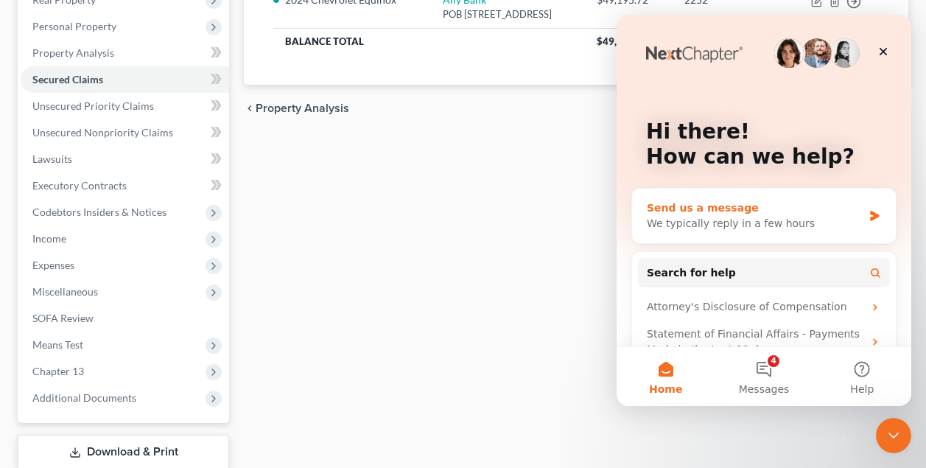
click at [875, 214] on icon "Intercom messenger" at bounding box center [875, 216] width 13 height 12
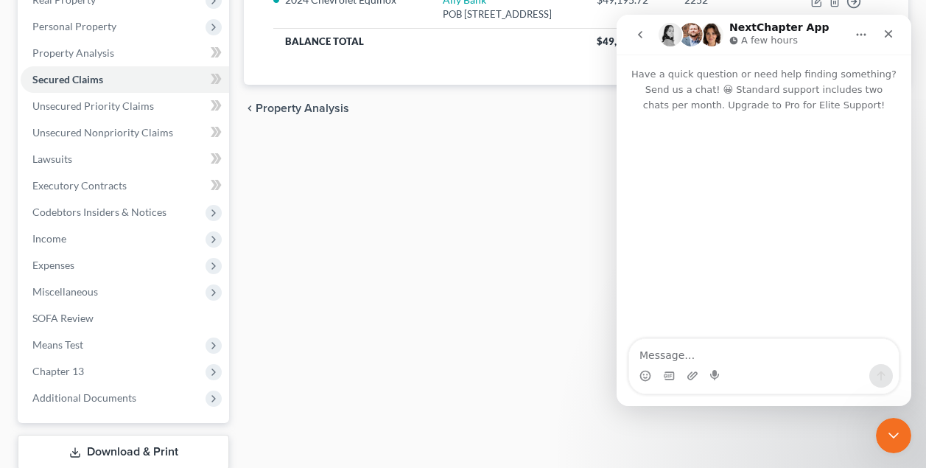
click at [790, 359] on textarea "Message…" at bounding box center [764, 351] width 270 height 25
click at [925, 368] on div "Miller, Patty Upgraded Chapter Chapter 13 Status Lead District OKWB Preview Pet…" at bounding box center [463, 176] width 926 height 724
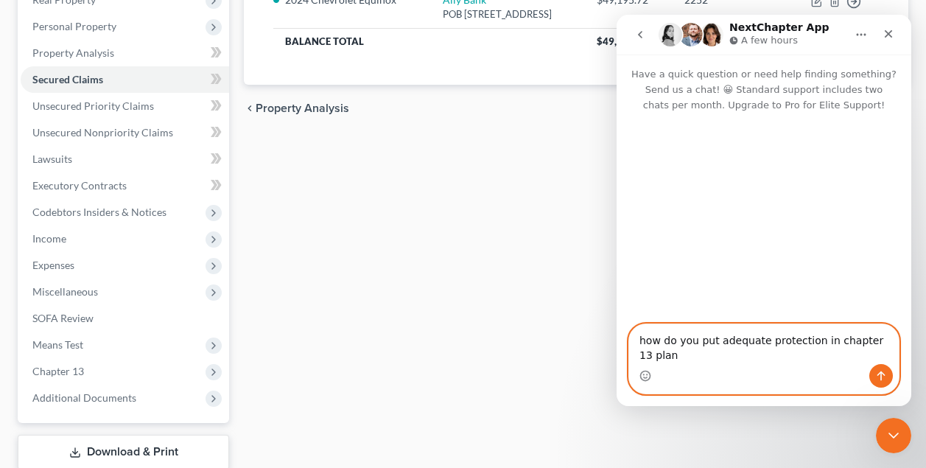
click at [810, 347] on textarea "how do you put adequate protection in chapter 13 plan" at bounding box center [764, 344] width 270 height 40
click at [812, 343] on textarea "how do you put adequate protection in chapter 13 plan" at bounding box center [764, 344] width 270 height 40
type textarea "how do you put adequate protection payments in chapter 13 plan"
click at [880, 374] on icon "Send a message…" at bounding box center [881, 376] width 12 height 12
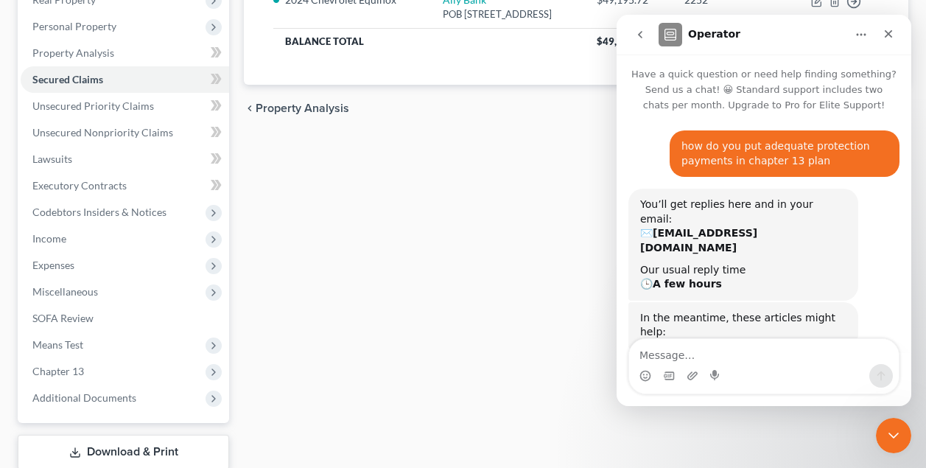
scroll to position [150, 0]
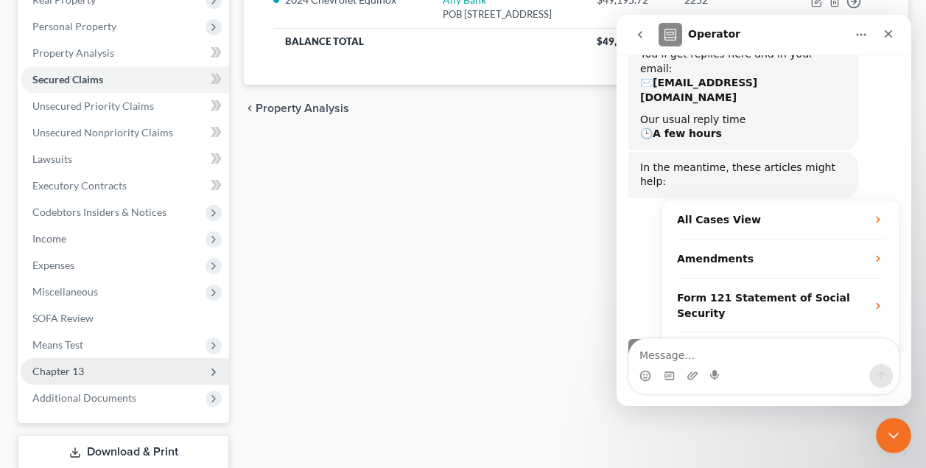
click at [79, 374] on span "Chapter 13" at bounding box center [58, 371] width 52 height 13
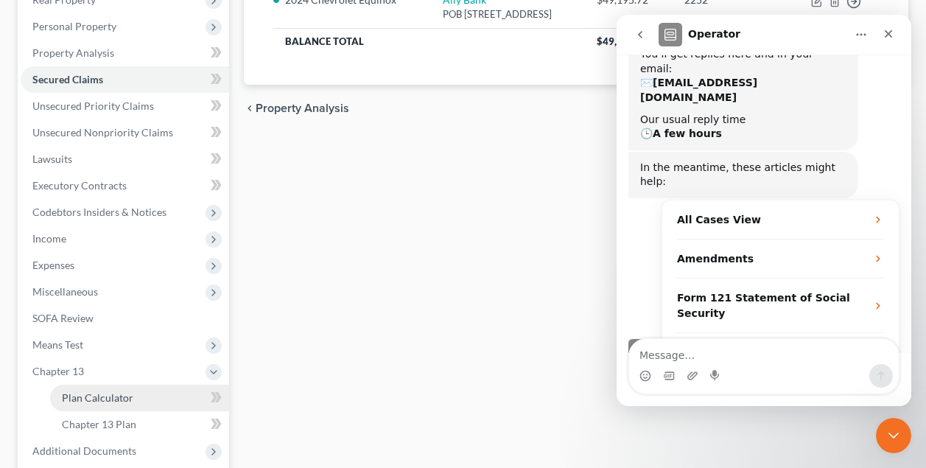
click at [126, 398] on span "Plan Calculator" at bounding box center [97, 397] width 71 height 13
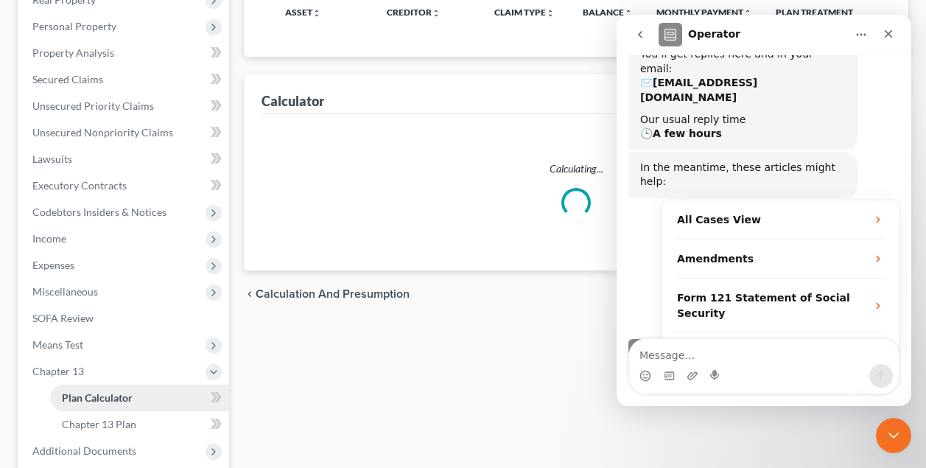
select select "59"
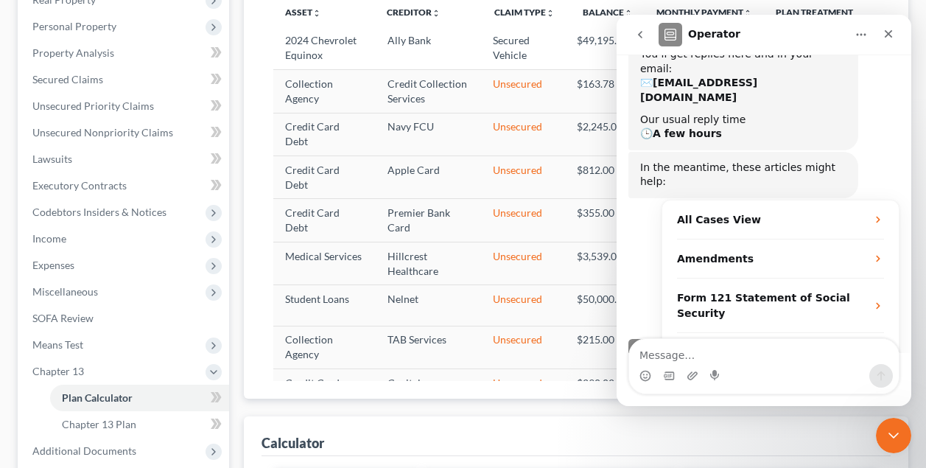
click at [636, 35] on icon "go back" at bounding box center [640, 35] width 12 height 12
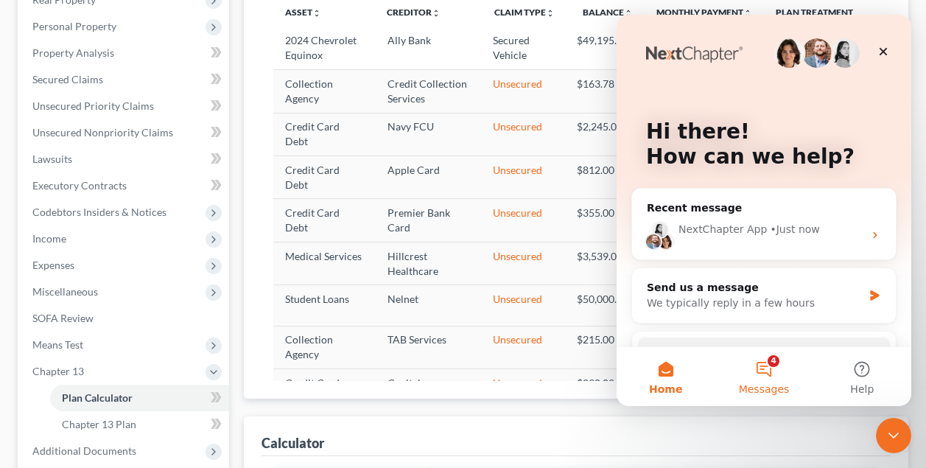
click at [763, 376] on button "4 Messages" at bounding box center [764, 376] width 98 height 59
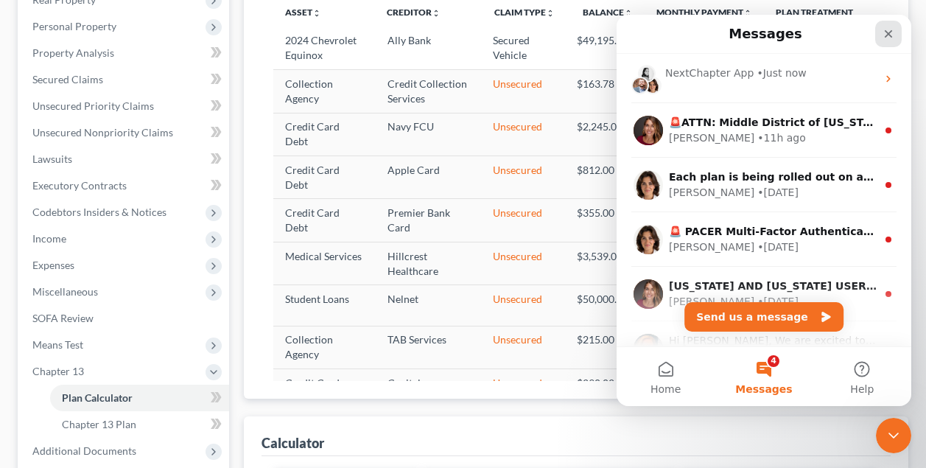
click at [888, 40] on div "Close" at bounding box center [888, 34] width 27 height 27
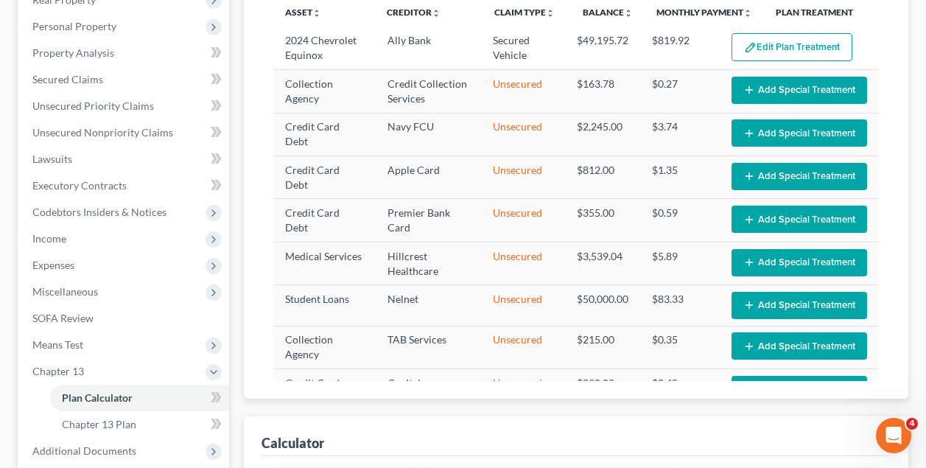
click at [830, 15] on th "Plan Treatment" at bounding box center [821, 12] width 115 height 29
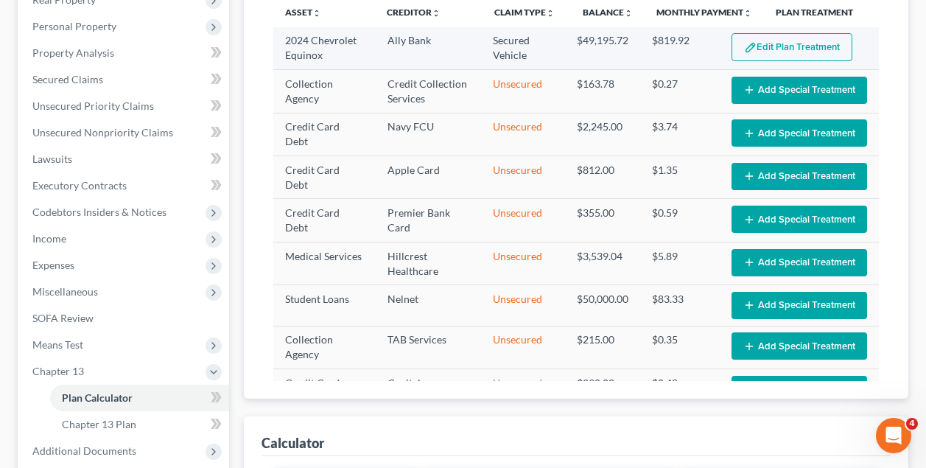
click at [795, 46] on button "Edit Plan Treatment" at bounding box center [792, 47] width 121 height 28
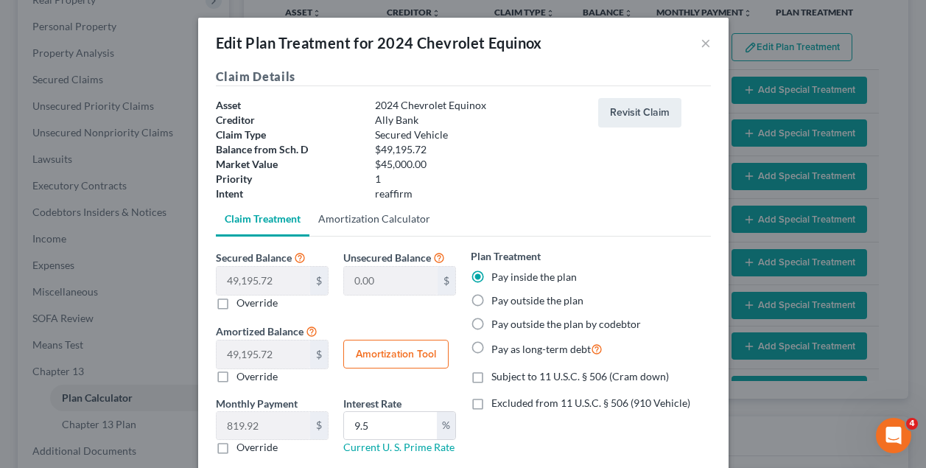
click at [404, 217] on link "Amortization Calculator" at bounding box center [374, 218] width 130 height 35
type input "49,195.72"
type input "9.5"
type input "60"
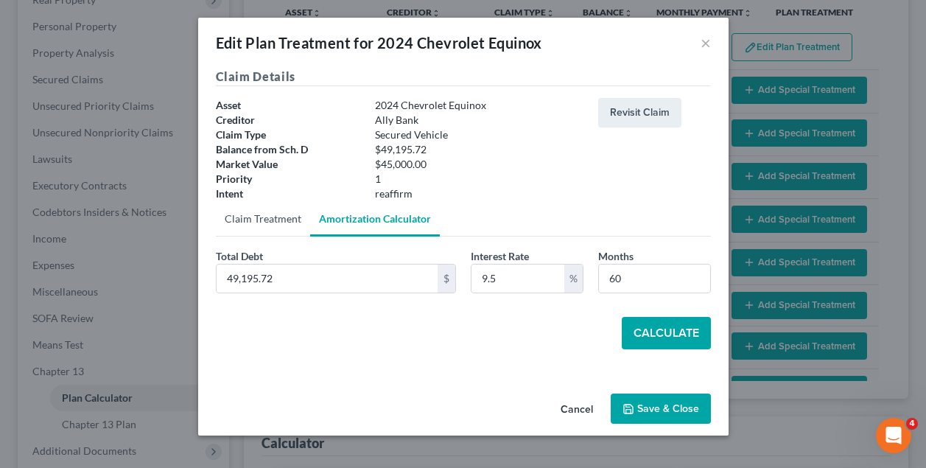
click at [281, 217] on link "Claim Treatment" at bounding box center [263, 218] width 94 height 35
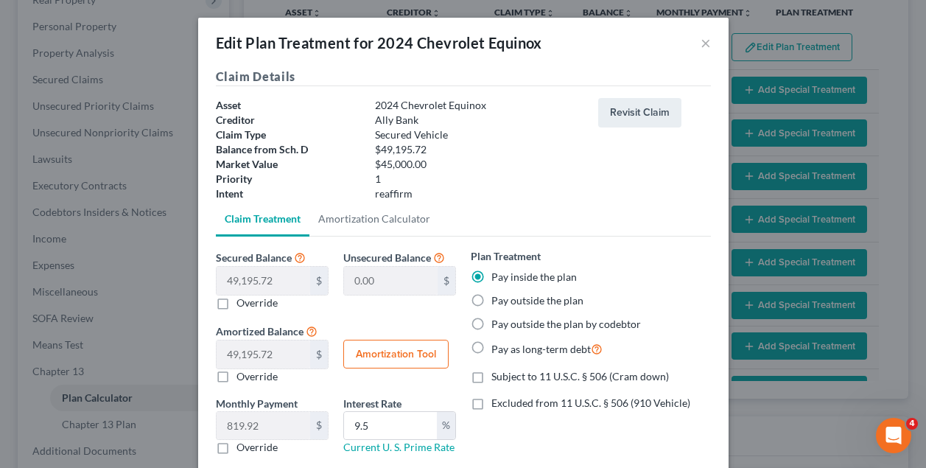
click at [550, 144] on div "$49,195.72" at bounding box center [479, 149] width 223 height 15
click at [583, 183] on div "1" at bounding box center [479, 179] width 223 height 15
click at [704, 49] on button "×" at bounding box center [706, 43] width 10 height 18
